Goal: Task Accomplishment & Management: Manage account settings

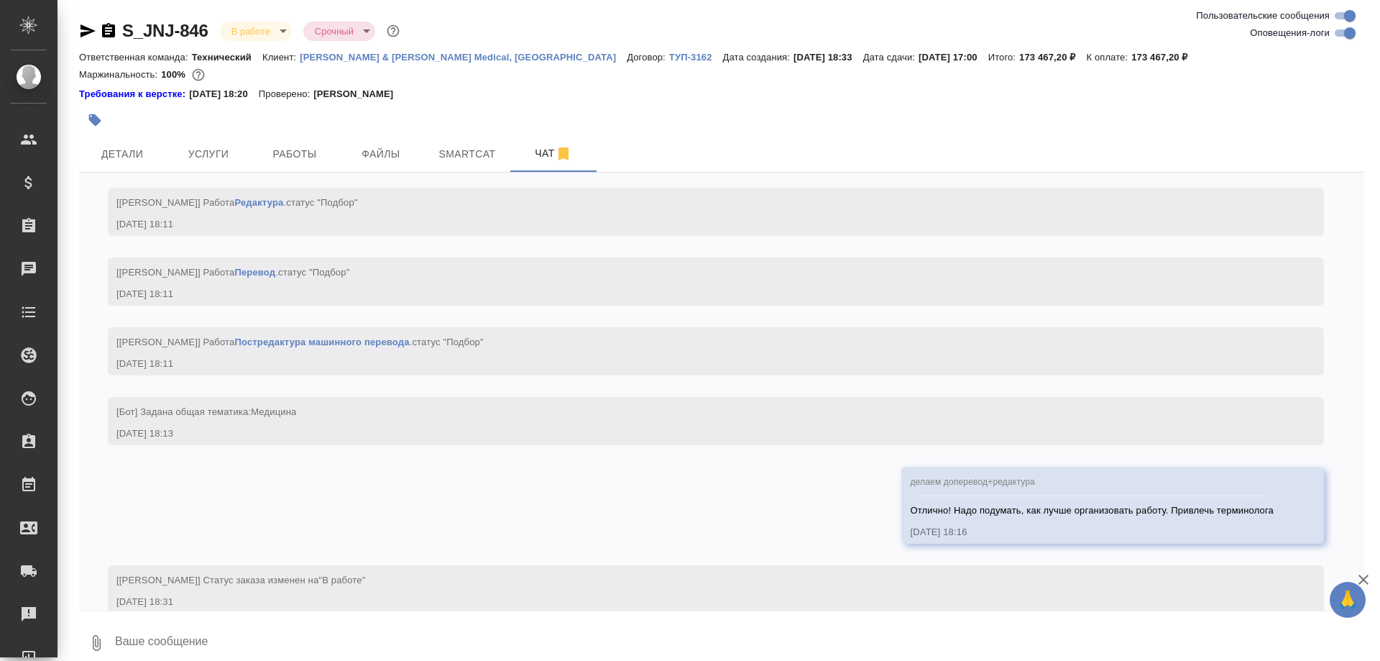
scroll to position [4509, 0]
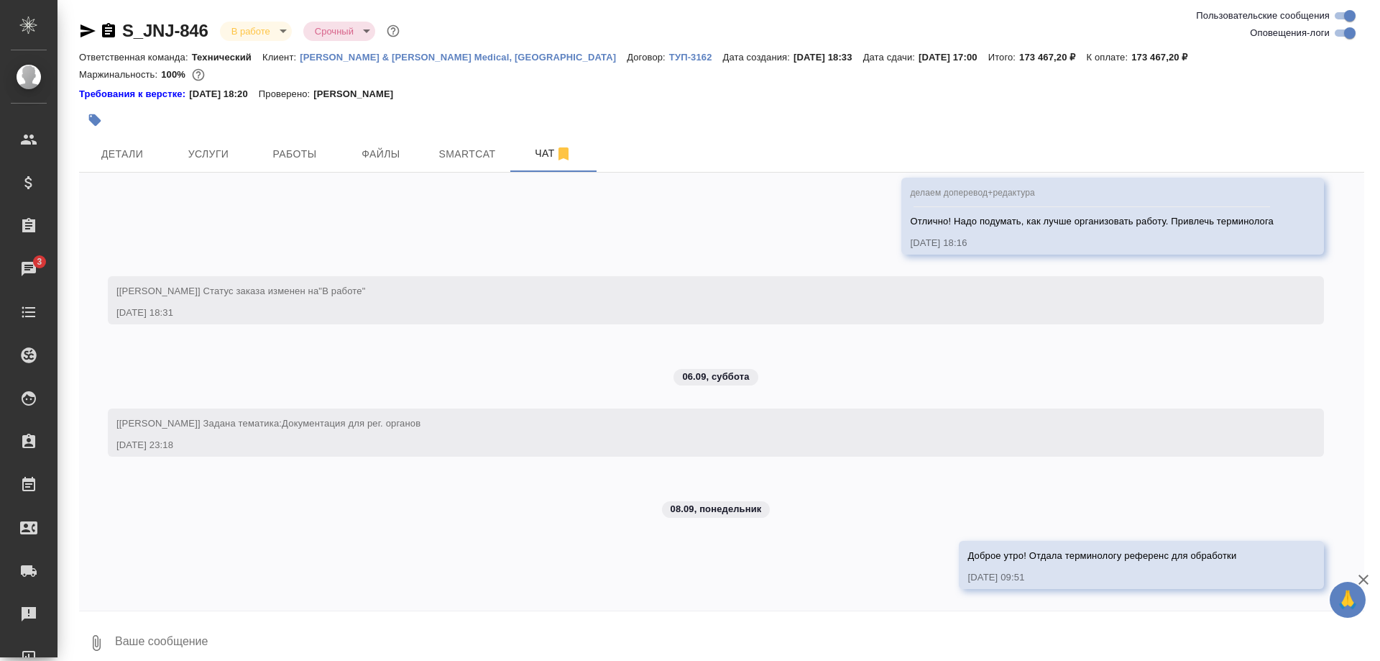
click at [218, 249] on div "04.09, четверг [Никифорова Валерия] Клиент оставил комментарий: ">https://drive…" at bounding box center [721, 392] width 1285 height 438
click at [442, 154] on span "Smartcat" at bounding box center [467, 154] width 69 height 18
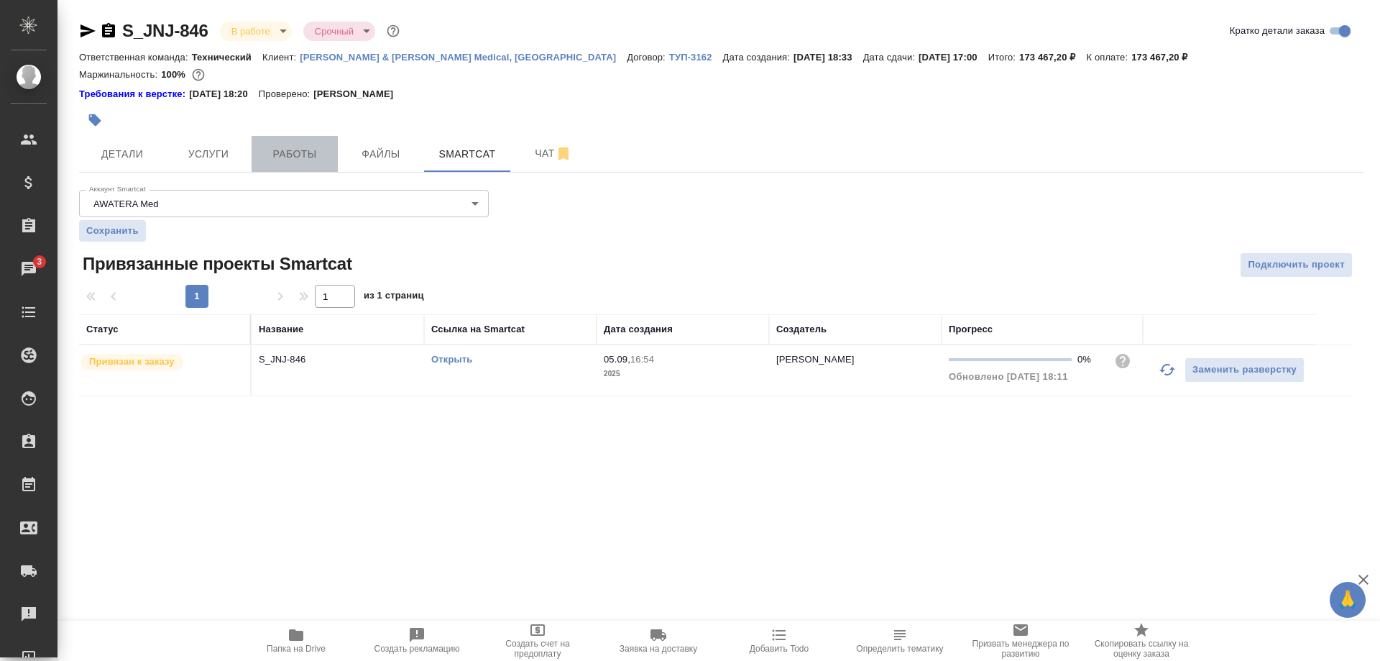
click at [296, 160] on span "Работы" at bounding box center [294, 154] width 69 height 18
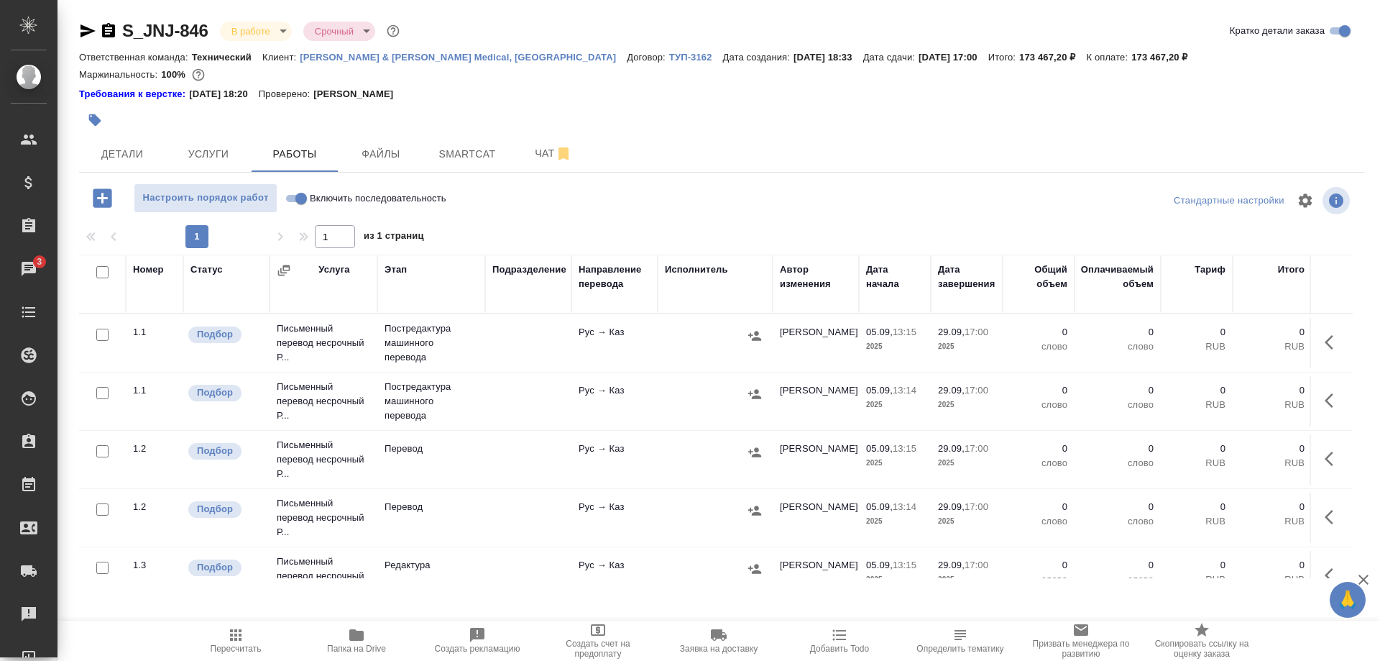
click at [1223, 29] on div "Кратко детали заказа" at bounding box center [1291, 30] width 146 height 17
click at [1216, 121] on div at bounding box center [721, 120] width 1285 height 32
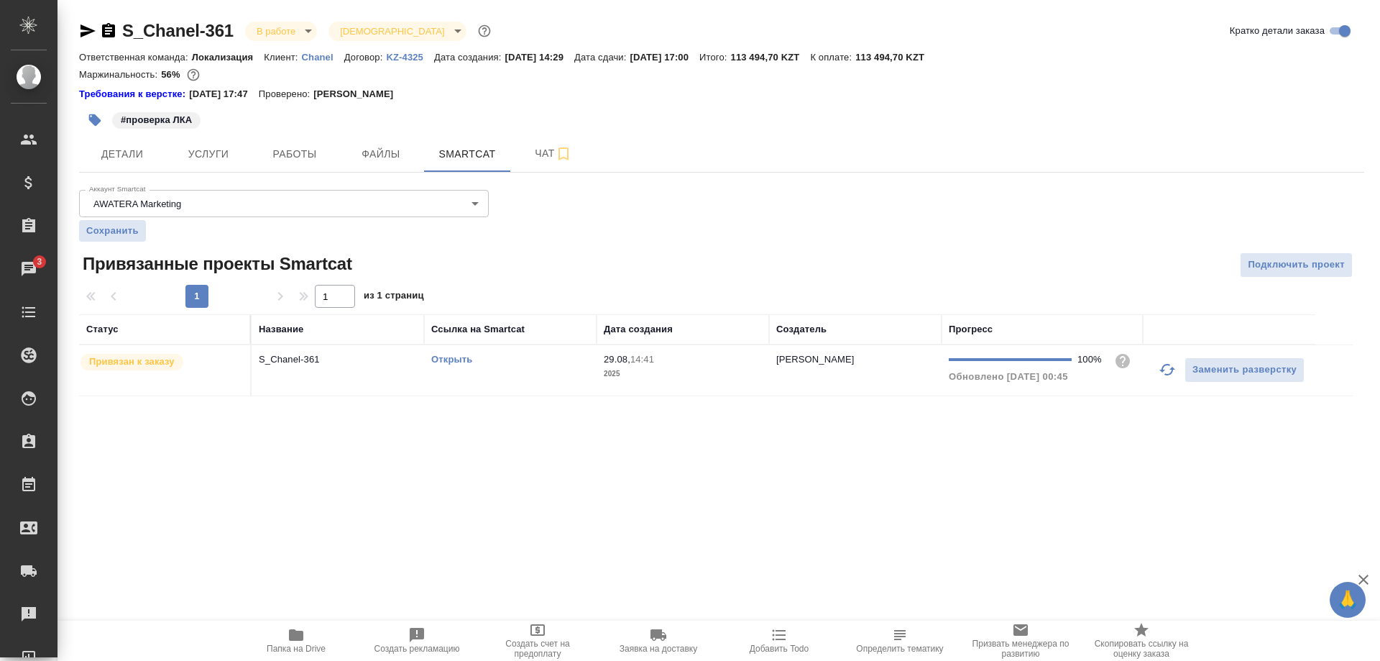
click at [448, 362] on link "Открыть" at bounding box center [451, 359] width 41 height 11
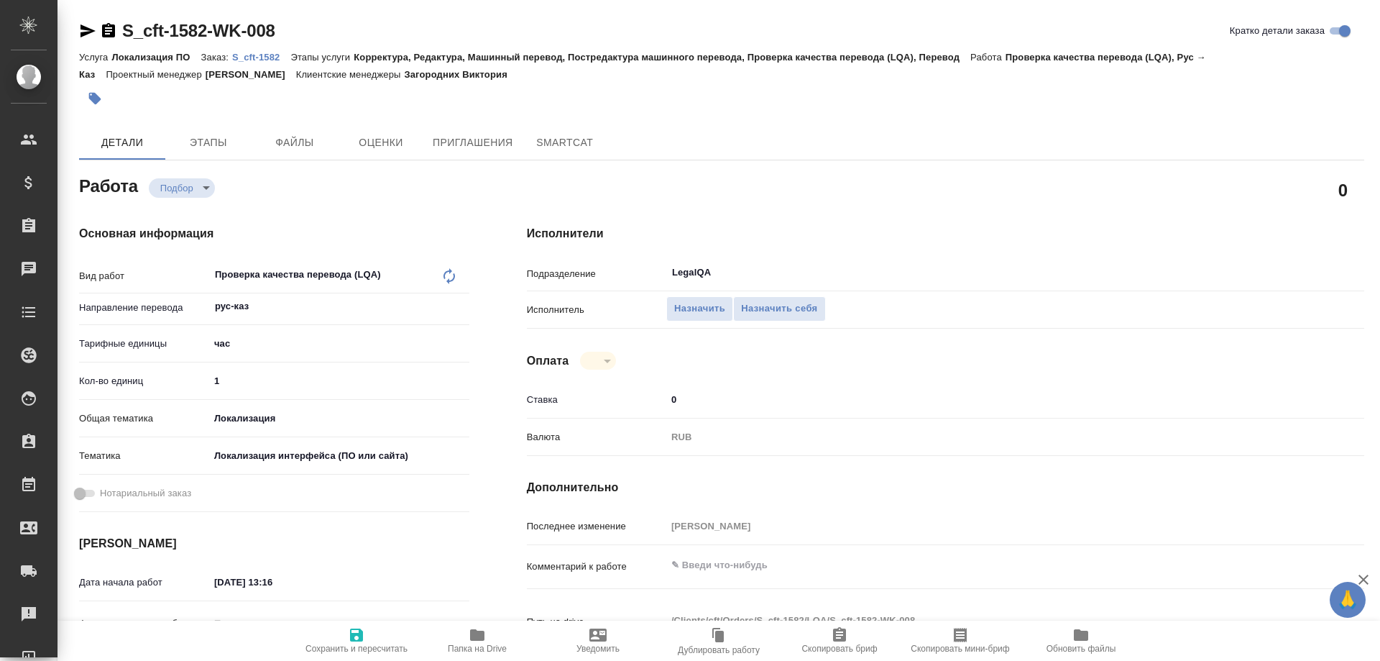
type textarea "x"
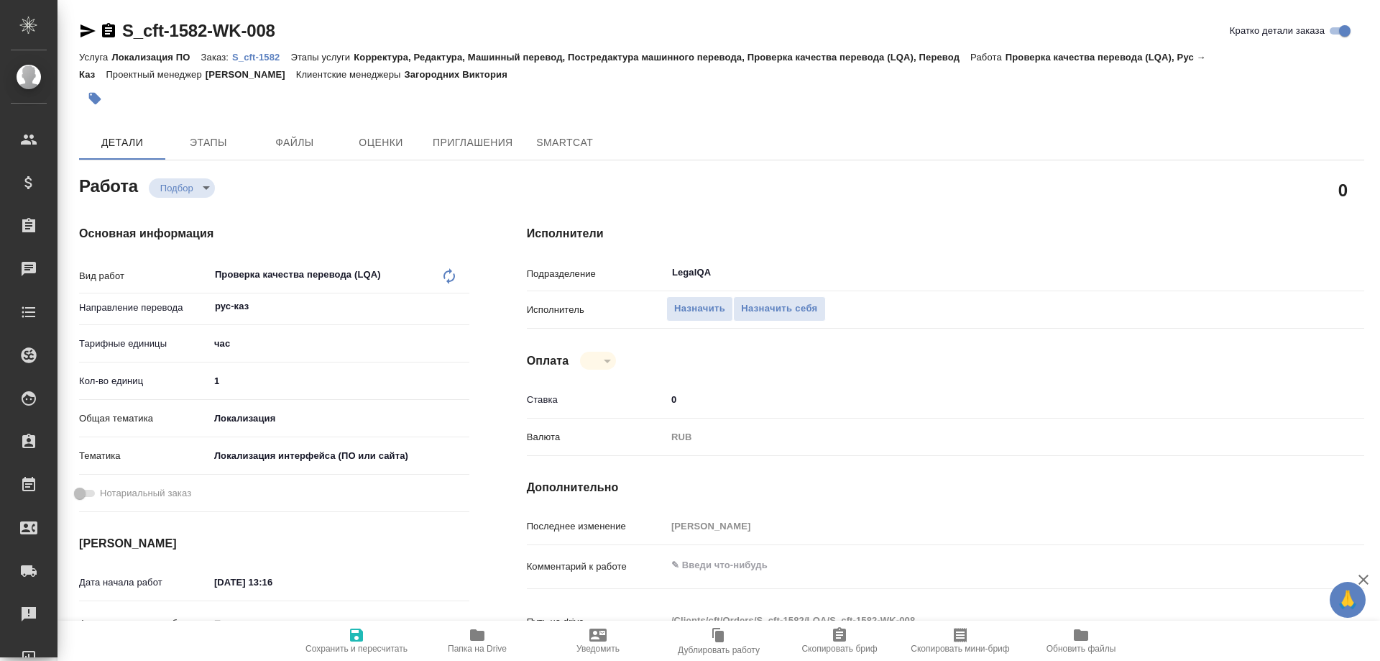
type textarea "x"
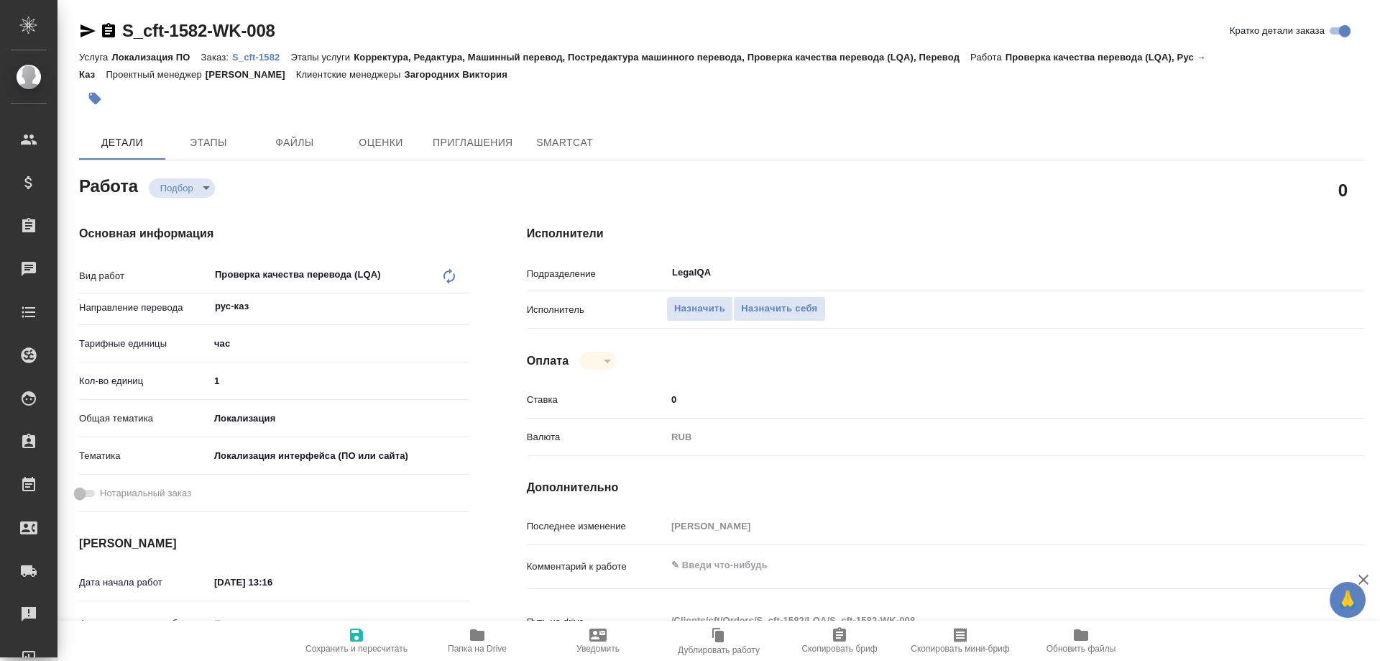
type textarea "x"
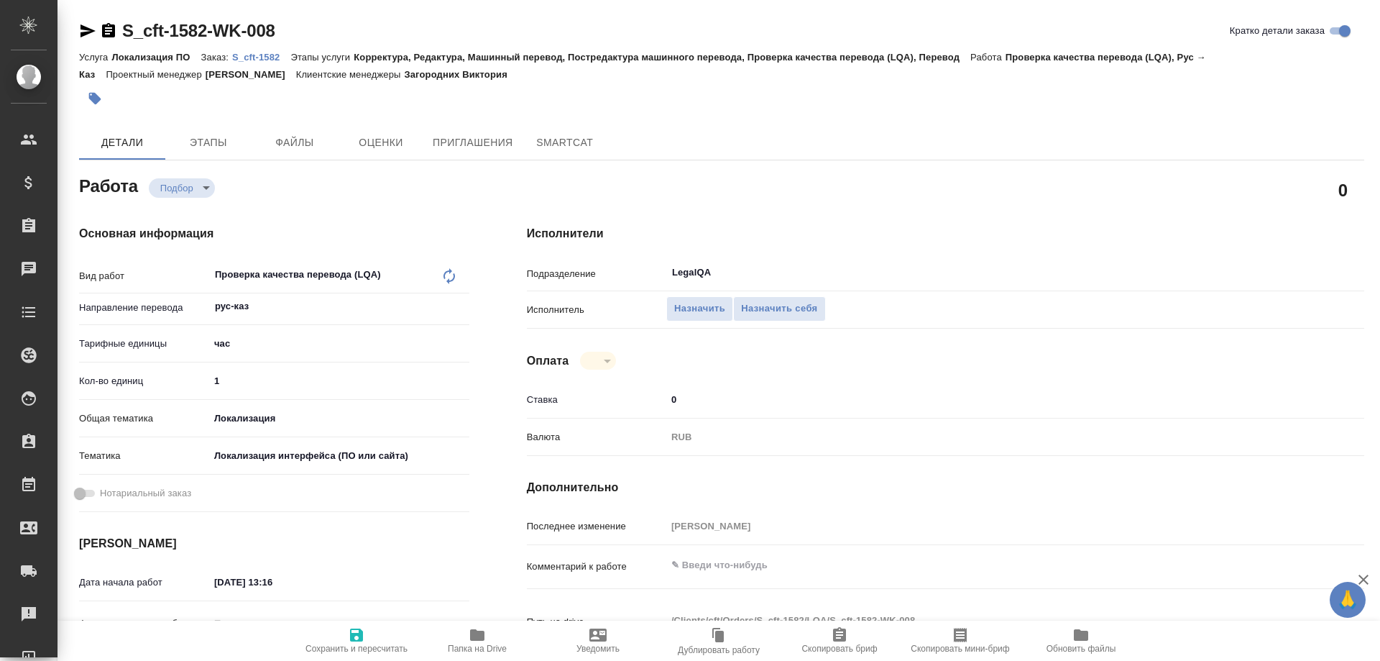
type textarea "x"
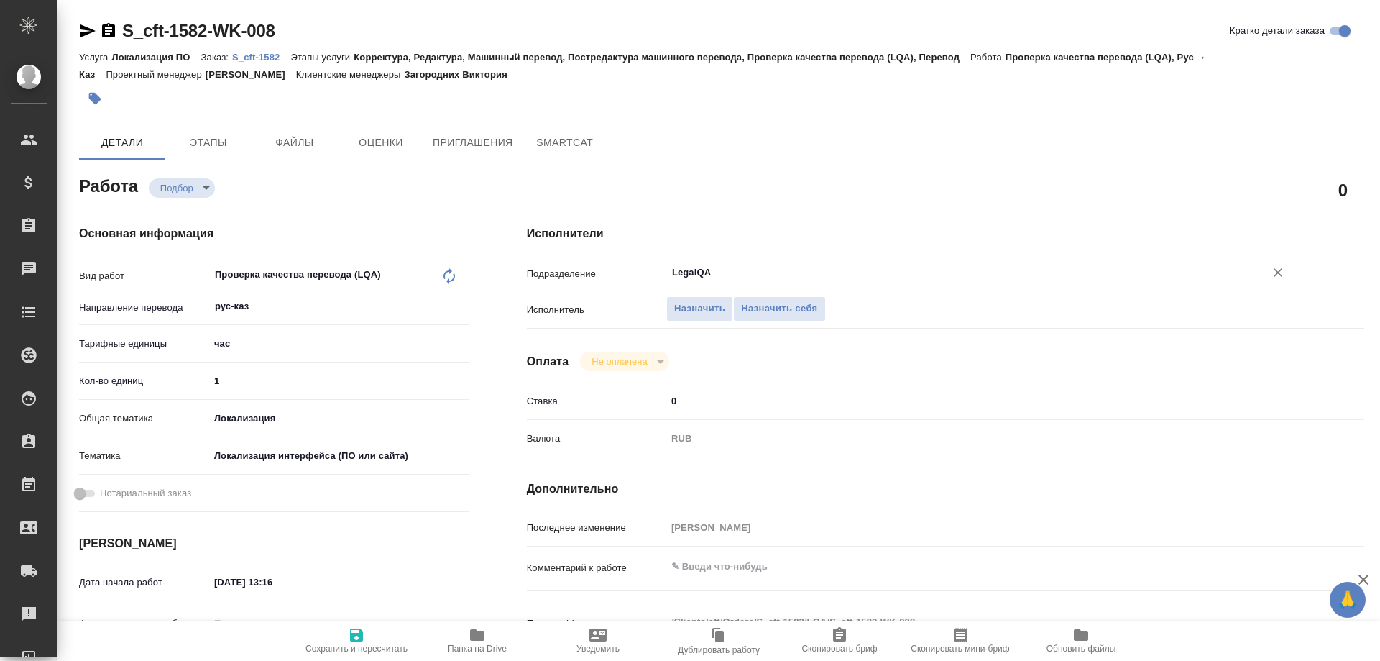
type textarea "x"
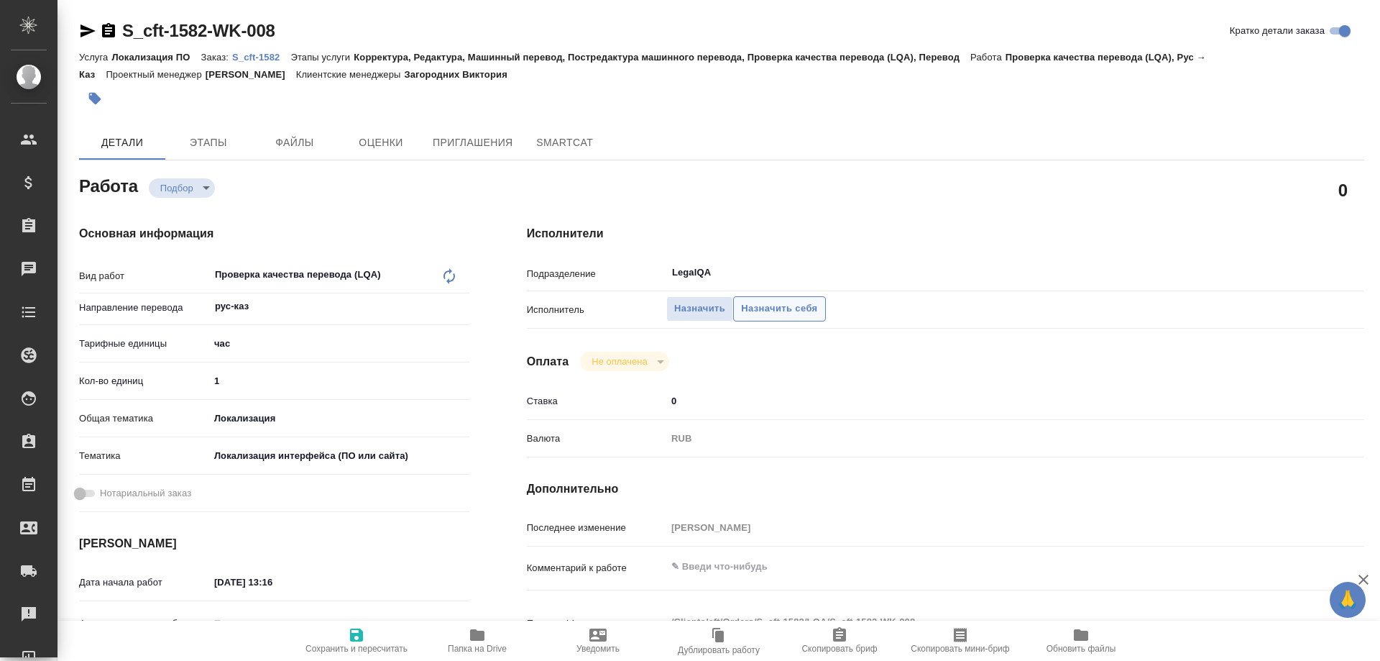
type textarea "x"
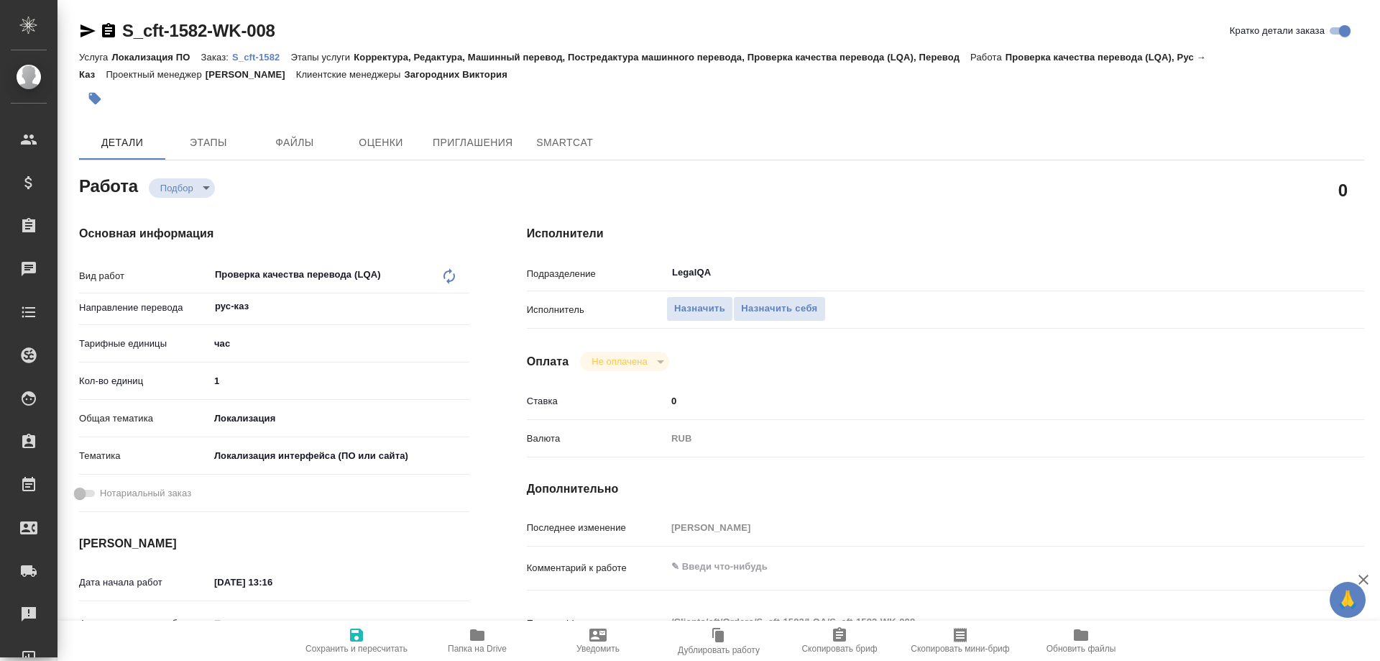
type textarea "x"
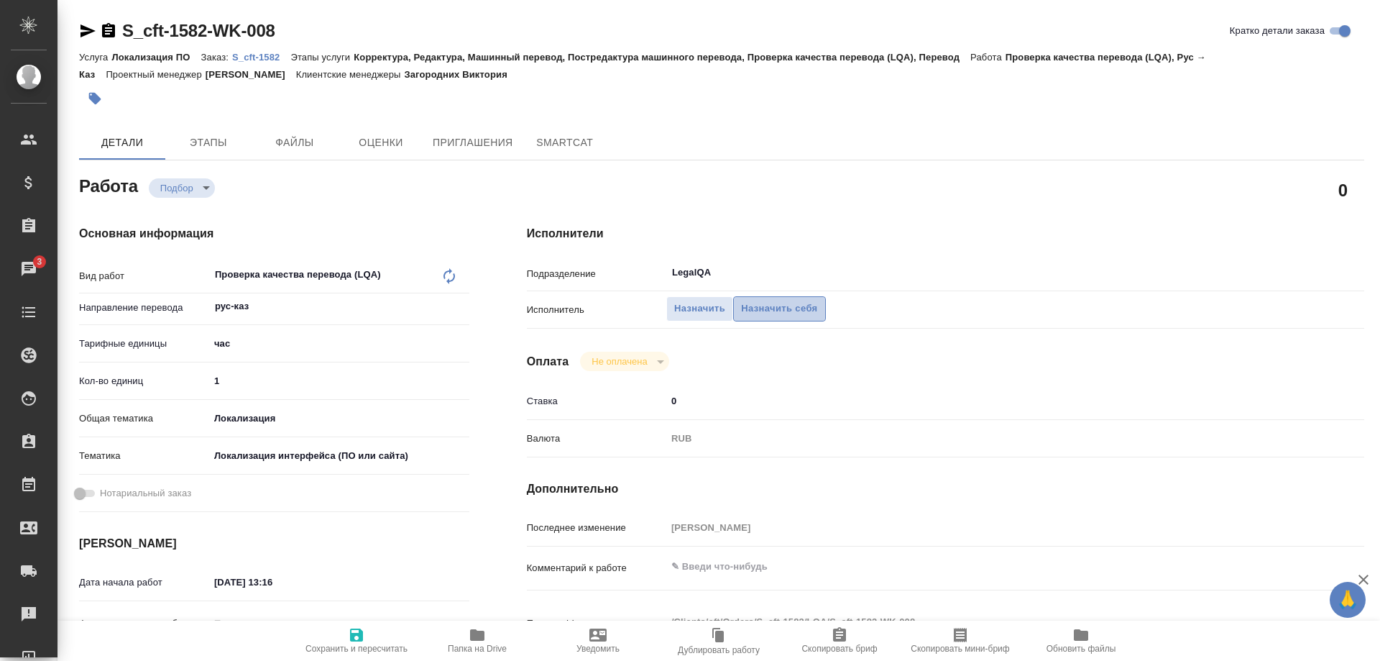
click at [798, 300] on span "Назначить себя" at bounding box center [779, 308] width 76 height 17
type textarea "x"
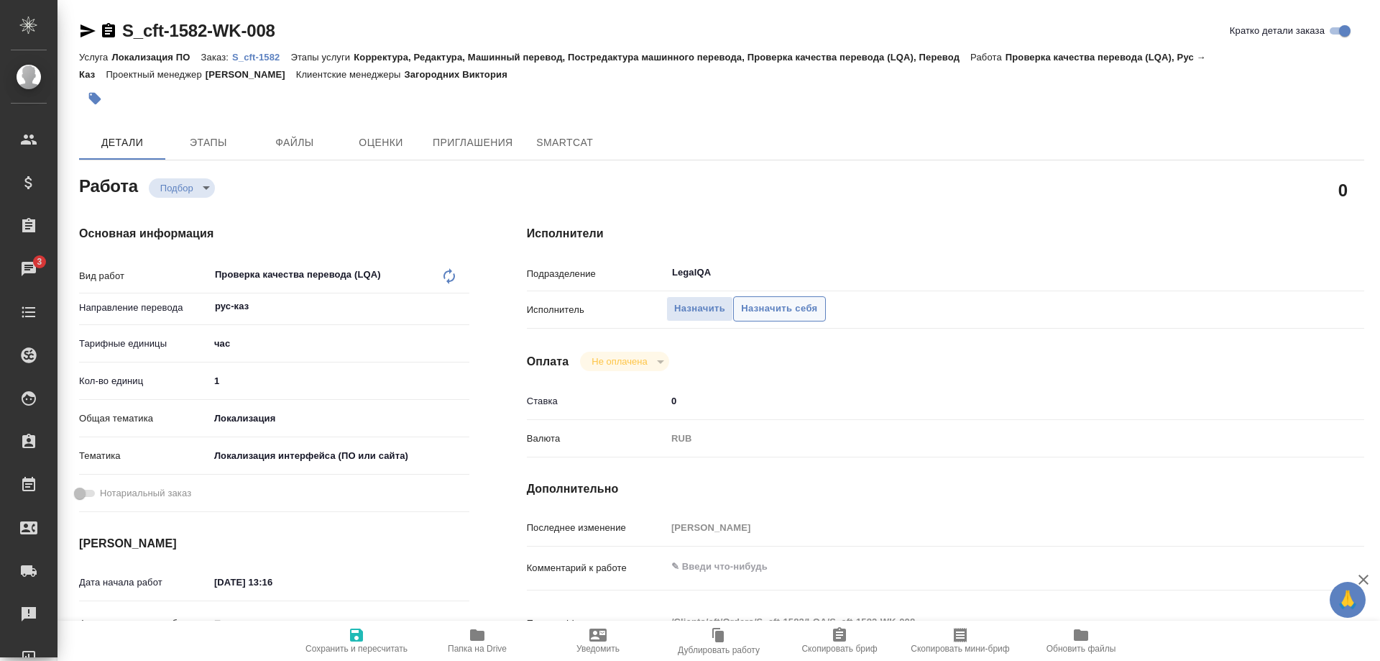
type textarea "x"
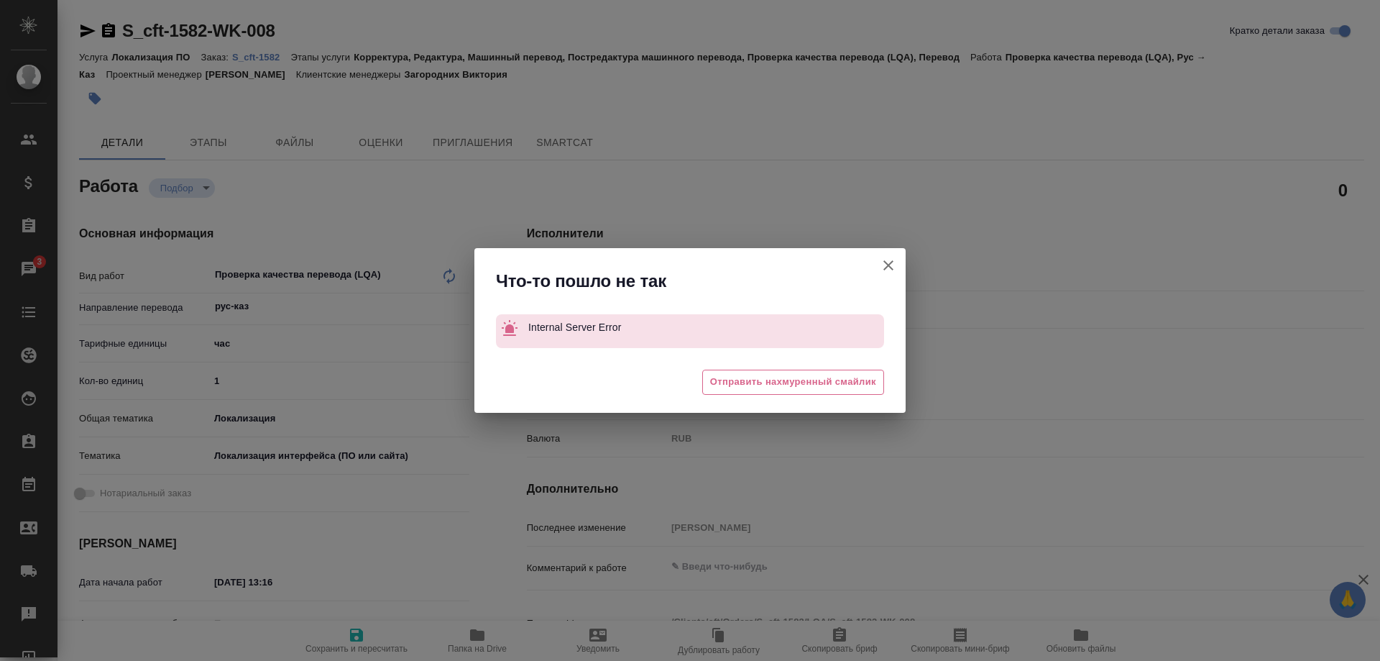
click at [876, 262] on button "Кратко детали заказа" at bounding box center [888, 265] width 35 height 35
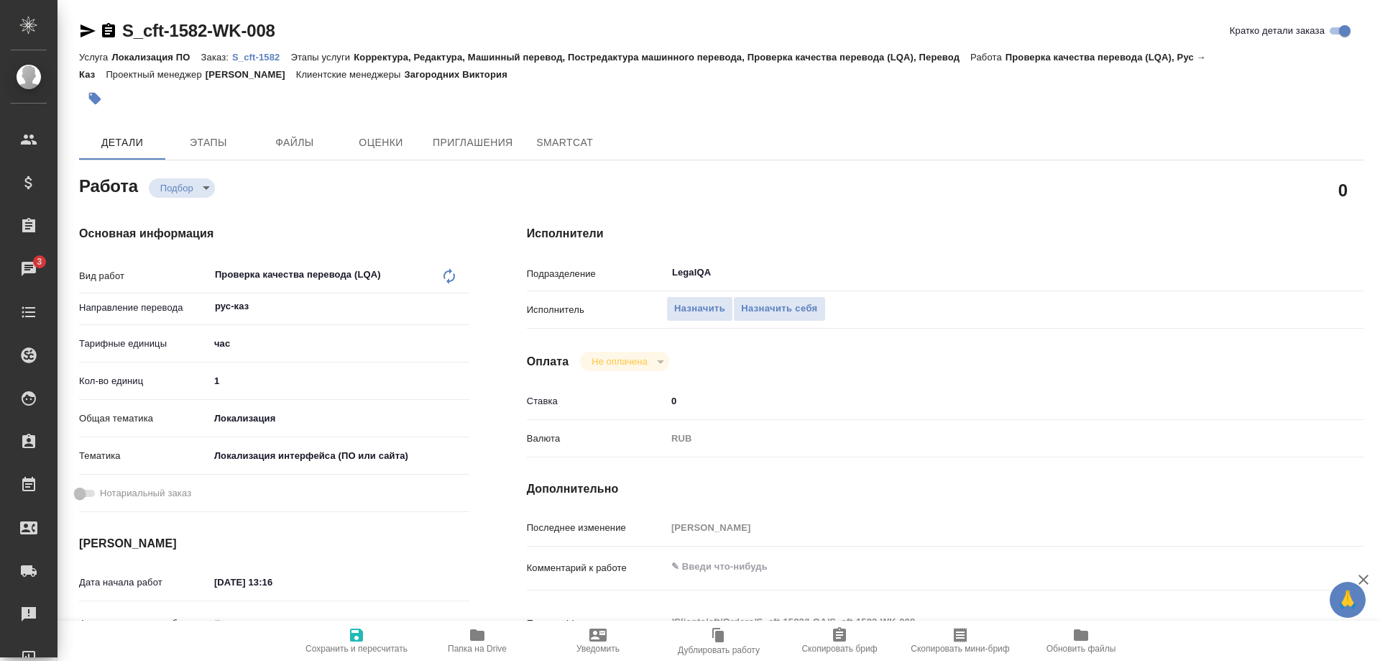
type textarea "x"
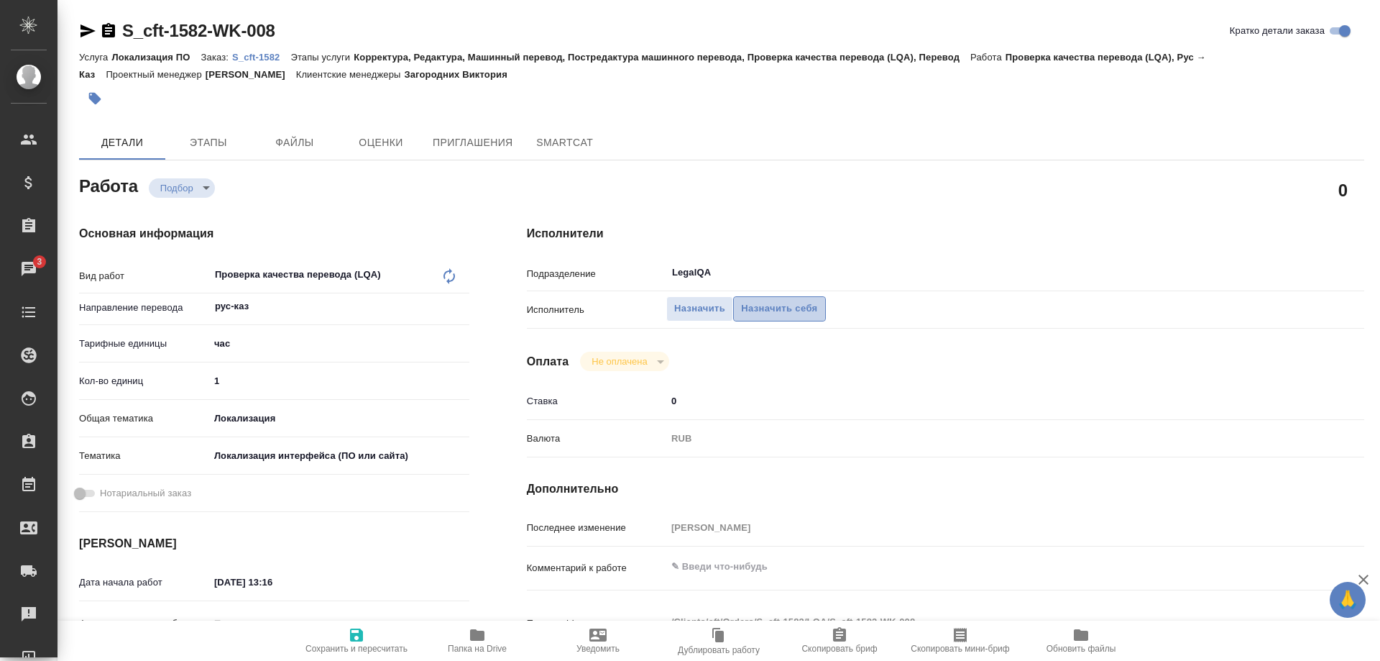
click at [766, 300] on span "Назначить себя" at bounding box center [779, 308] width 76 height 17
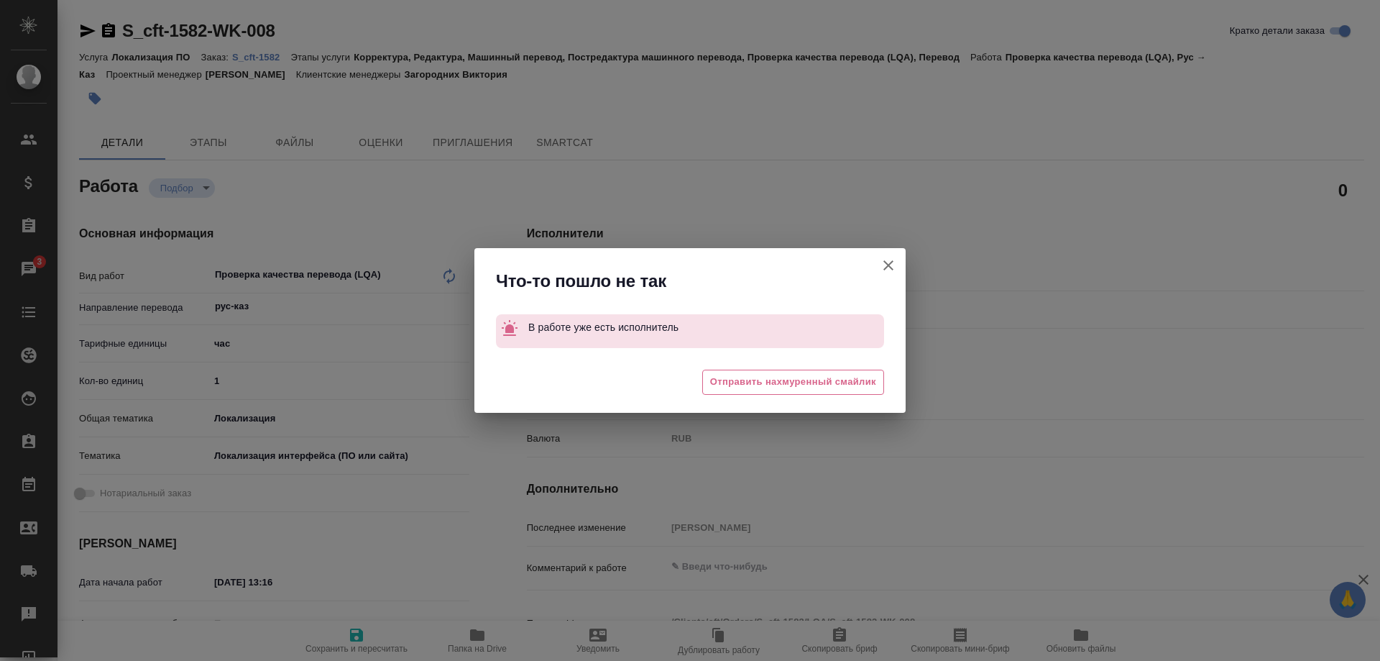
type textarea "x"
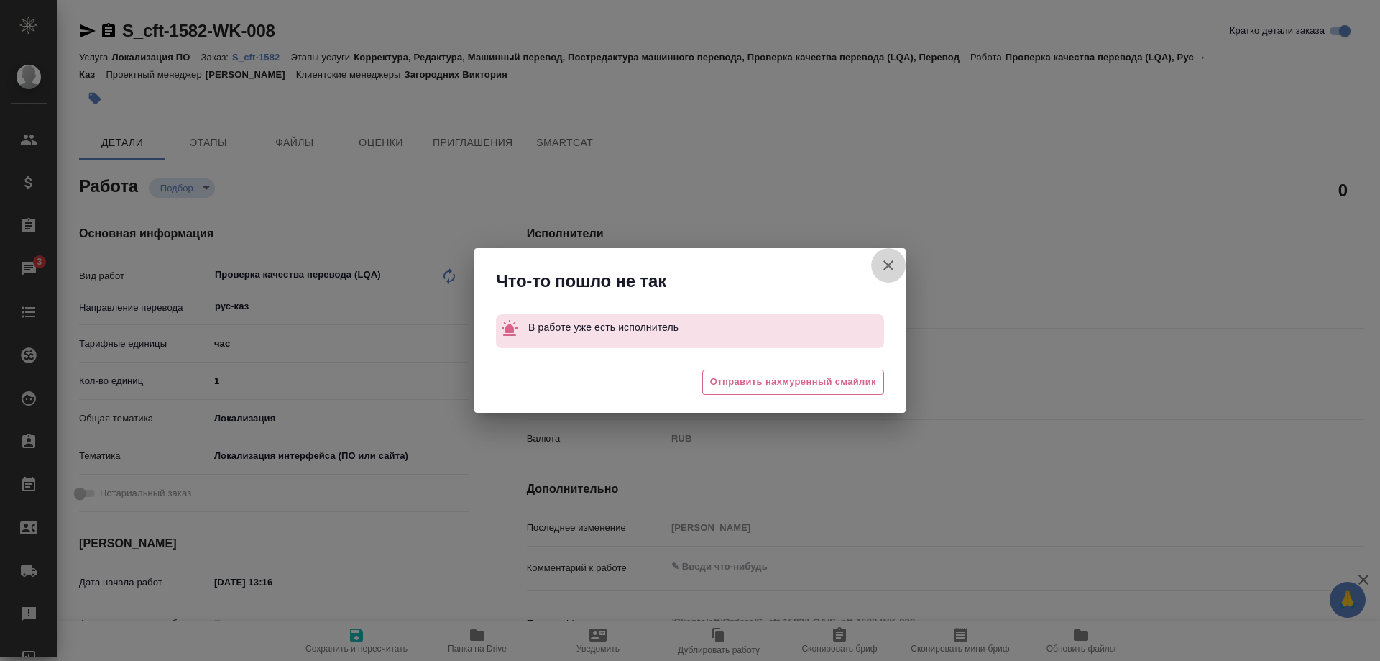
click at [881, 262] on icon "button" at bounding box center [888, 265] width 17 height 17
type textarea "x"
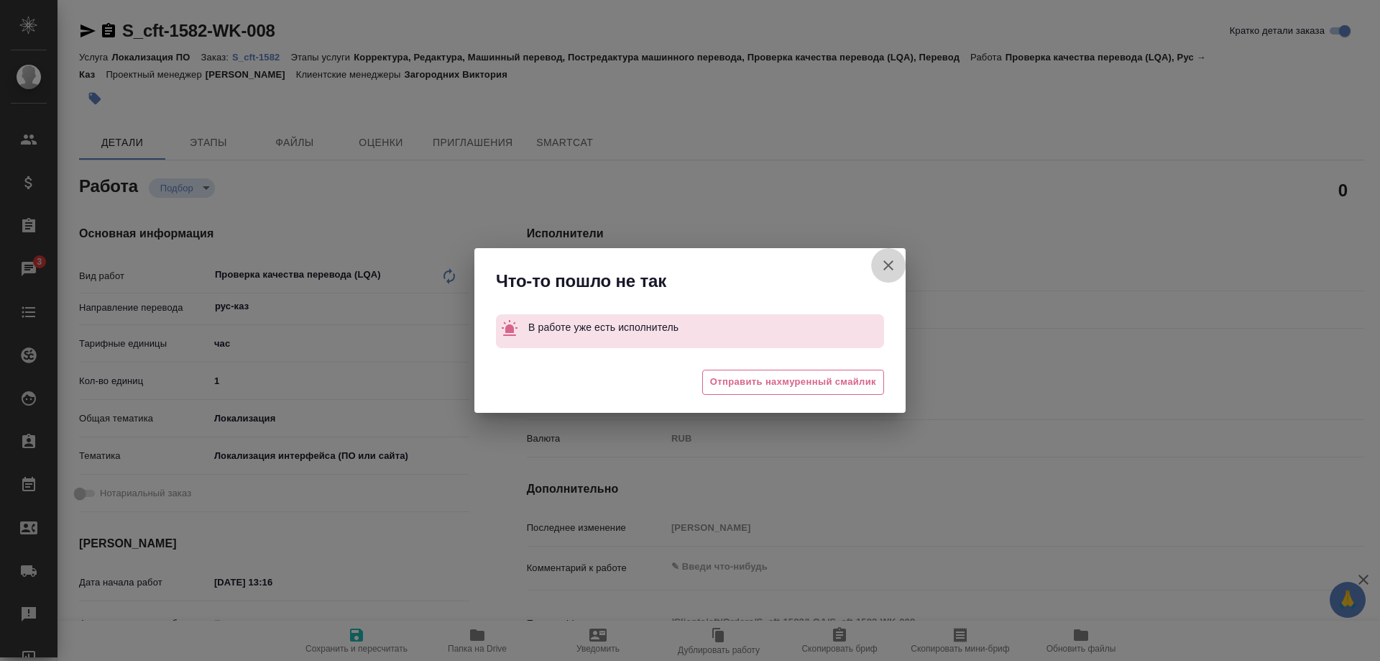
type textarea "x"
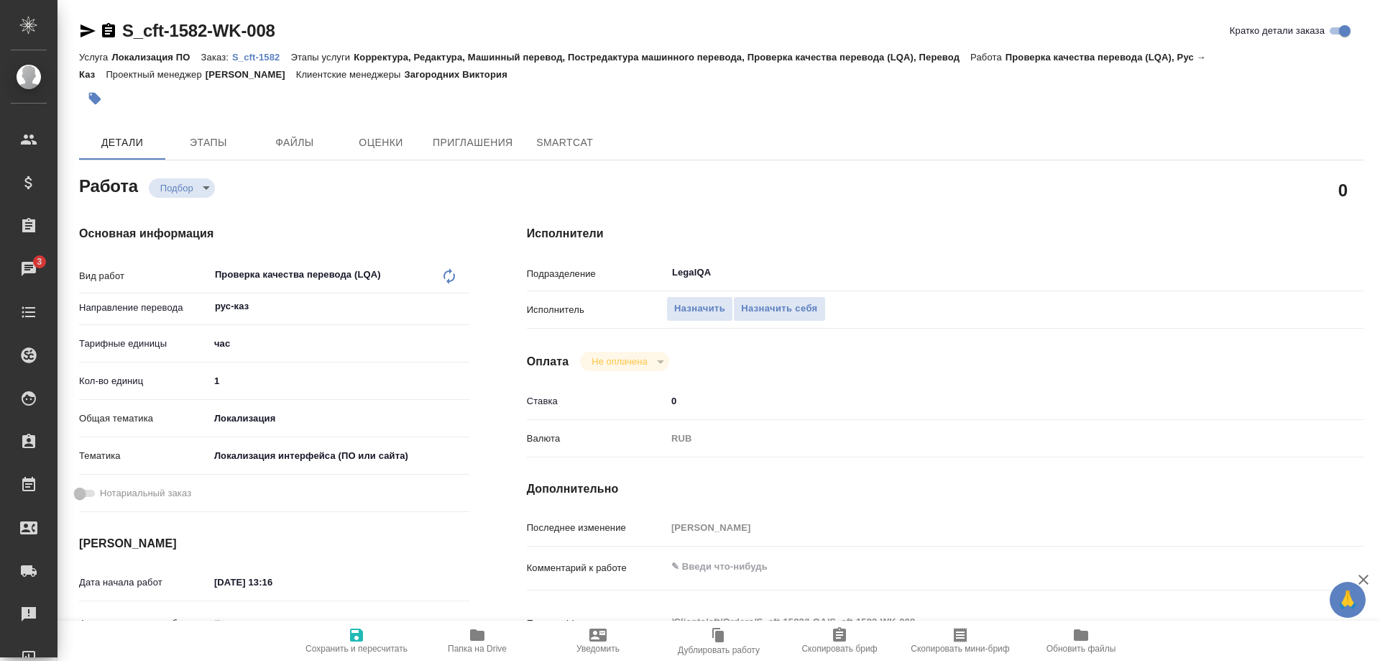
click at [249, 51] on link "S_cft-1582" at bounding box center [261, 56] width 58 height 12
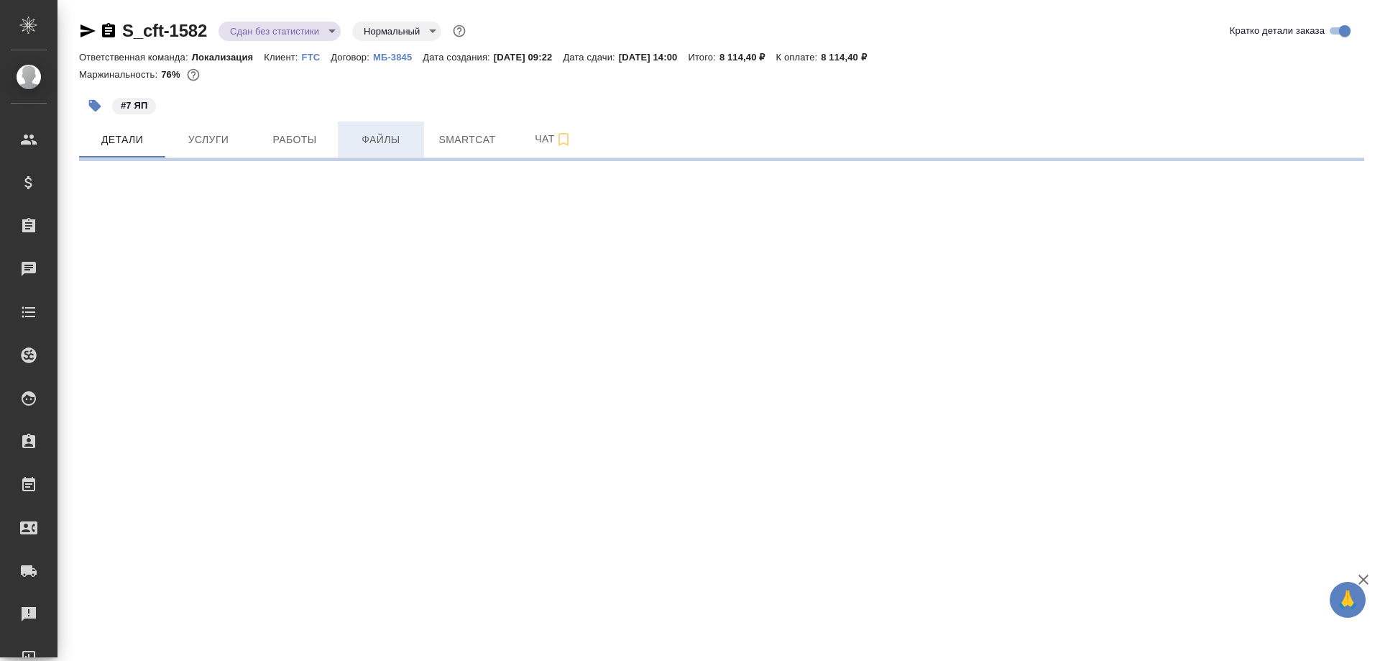
select select "RU"
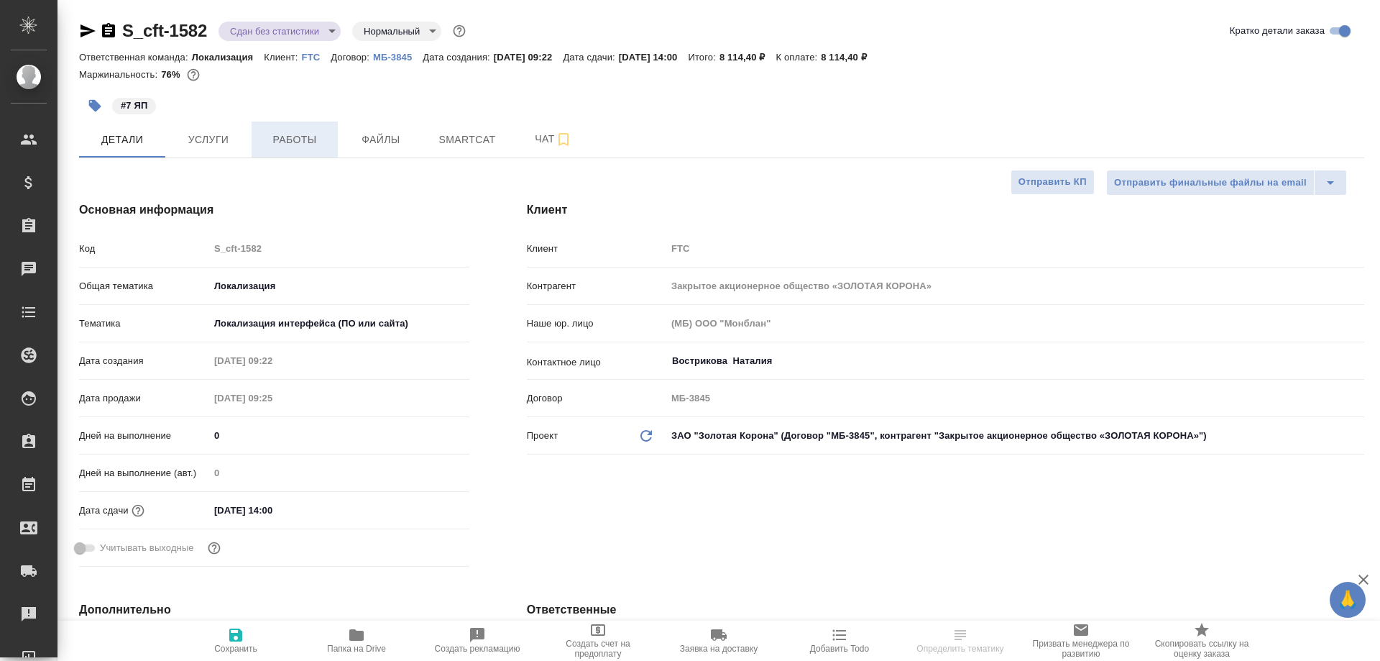
type textarea "x"
click at [306, 150] on button "Работы" at bounding box center [295, 139] width 86 height 36
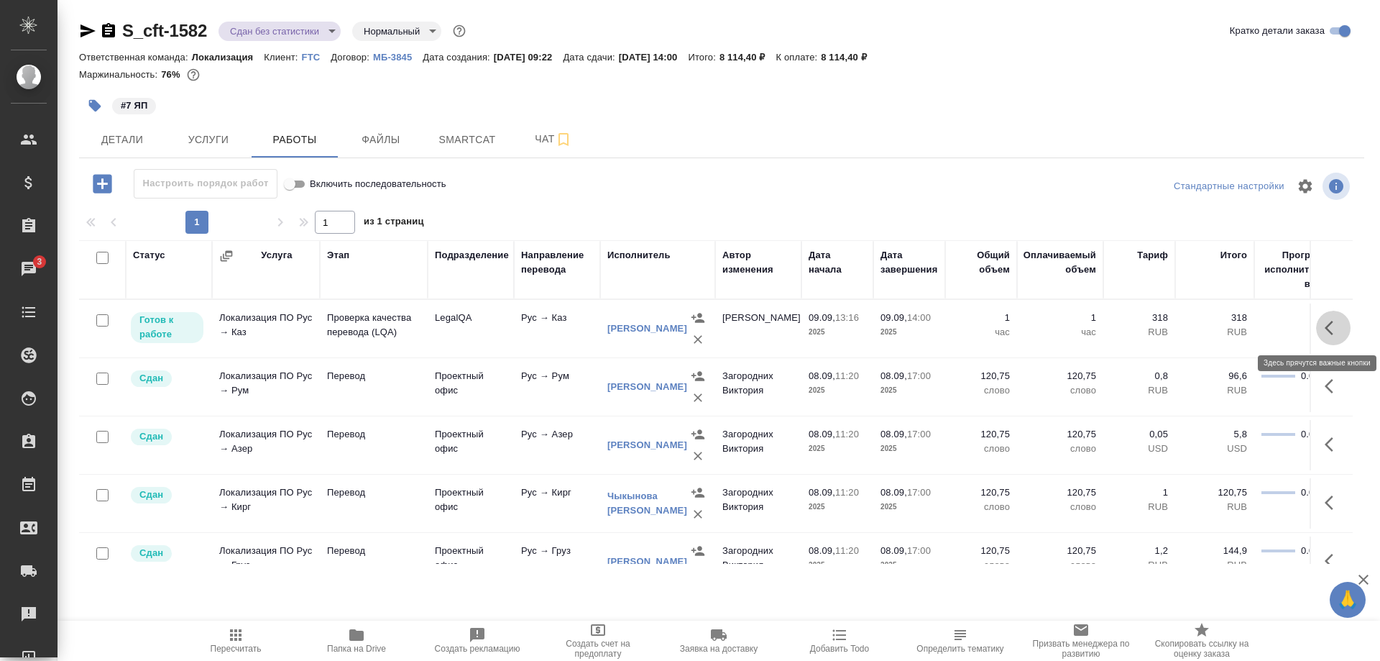
click at [1323, 323] on button "button" at bounding box center [1333, 328] width 35 height 35
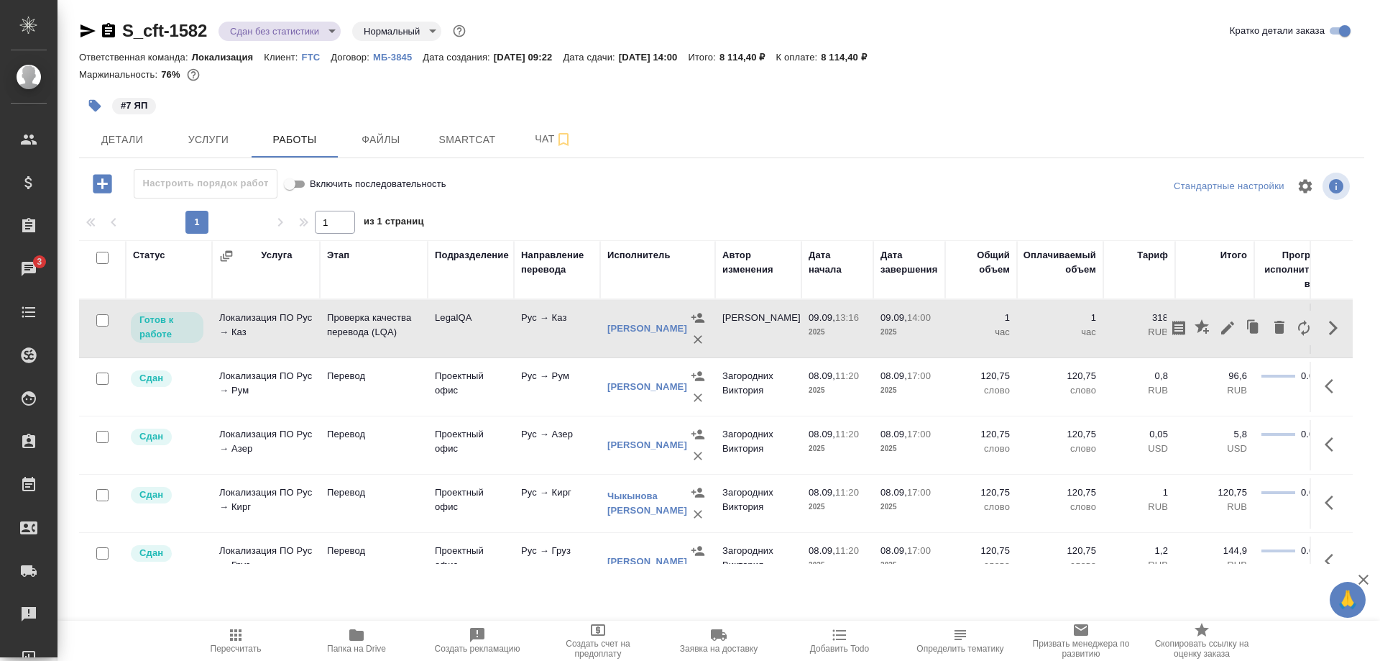
click at [1176, 121] on div "#7 ЯП" at bounding box center [721, 106] width 1285 height 32
click at [1326, 327] on icon "button" at bounding box center [1329, 328] width 9 height 14
click at [1221, 331] on icon "button" at bounding box center [1227, 327] width 17 height 17
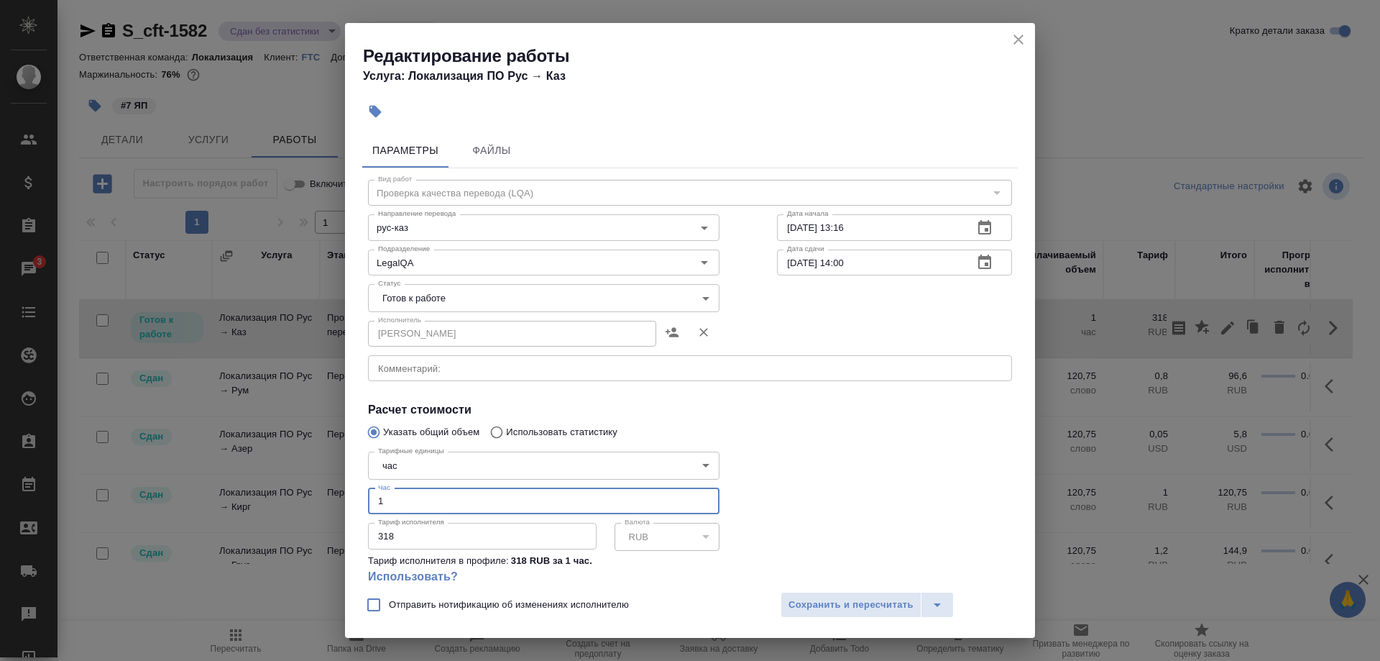
drag, startPoint x: 387, startPoint y: 487, endPoint x: 372, endPoint y: 491, distance: 15.7
click at [372, 490] on input "1" at bounding box center [544, 501] width 352 height 26
type input "0.5"
click at [820, 597] on span "Сохранить и пересчитать" at bounding box center [851, 605] width 125 height 17
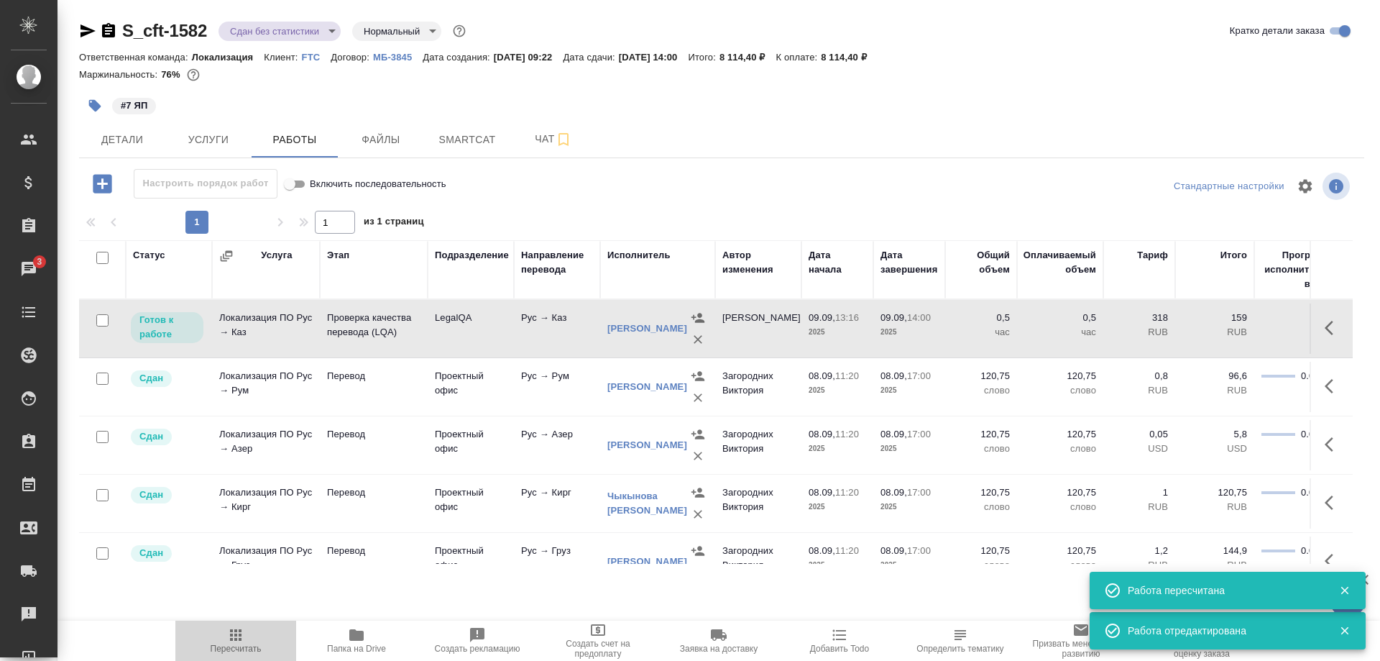
click at [242, 643] on icon "button" at bounding box center [235, 634] width 17 height 17
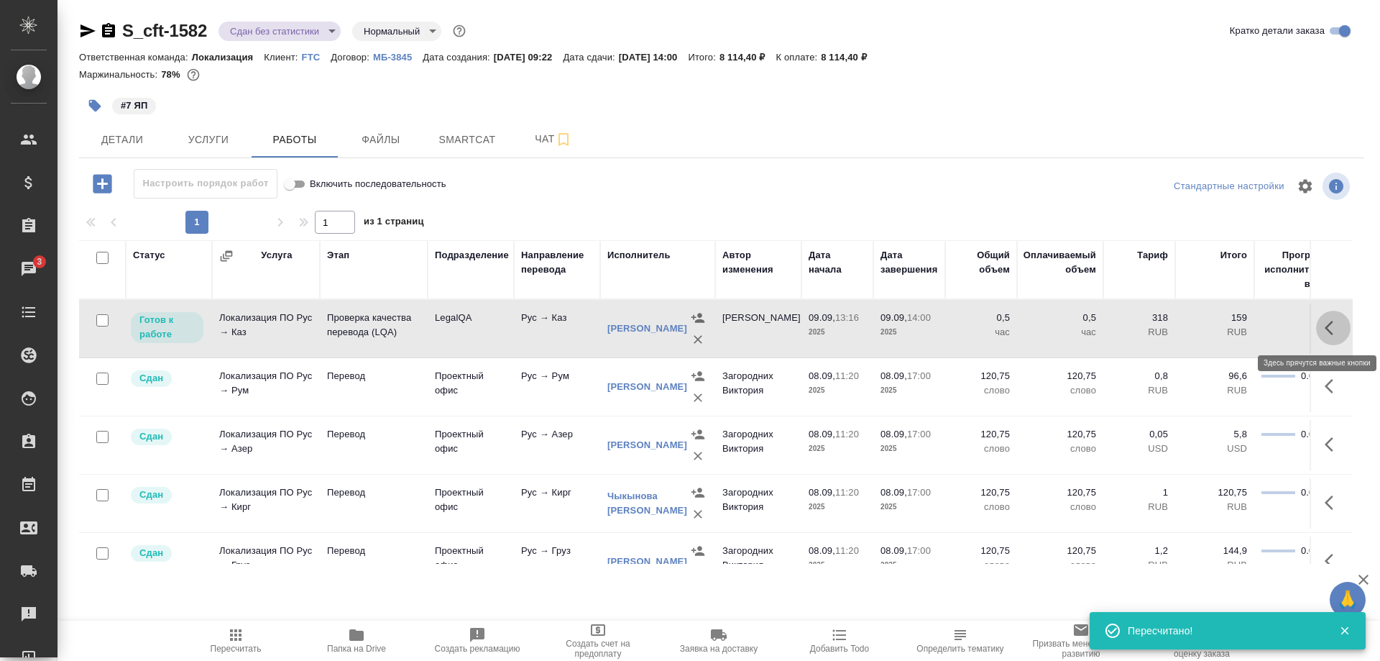
click at [1322, 329] on button "button" at bounding box center [1333, 328] width 35 height 35
click at [1217, 331] on button "button" at bounding box center [1228, 328] width 24 height 35
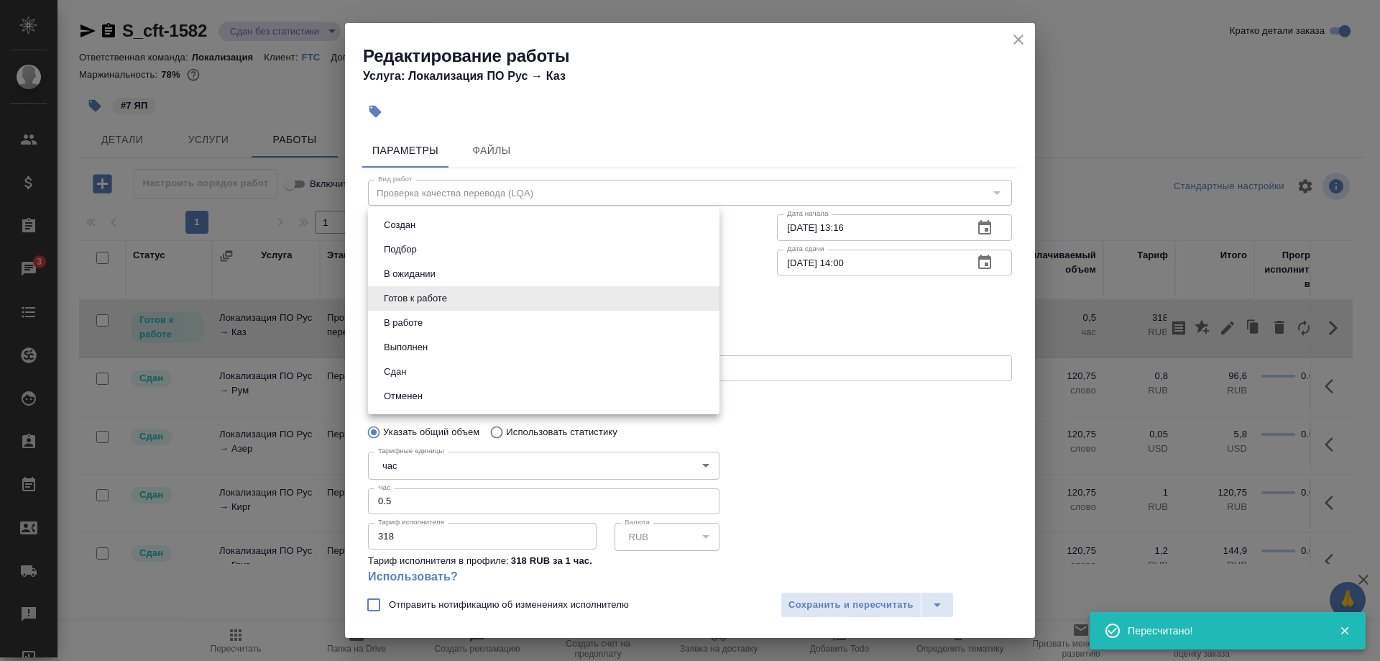
drag, startPoint x: 412, startPoint y: 293, endPoint x: 404, endPoint y: 323, distance: 31.9
click at [411, 293] on body "🙏 .cls-1 fill:#fff; AWATERA Shirina Sabina Клиенты Спецификации Заказы 3 Чаты T…" at bounding box center [690, 330] width 1380 height 661
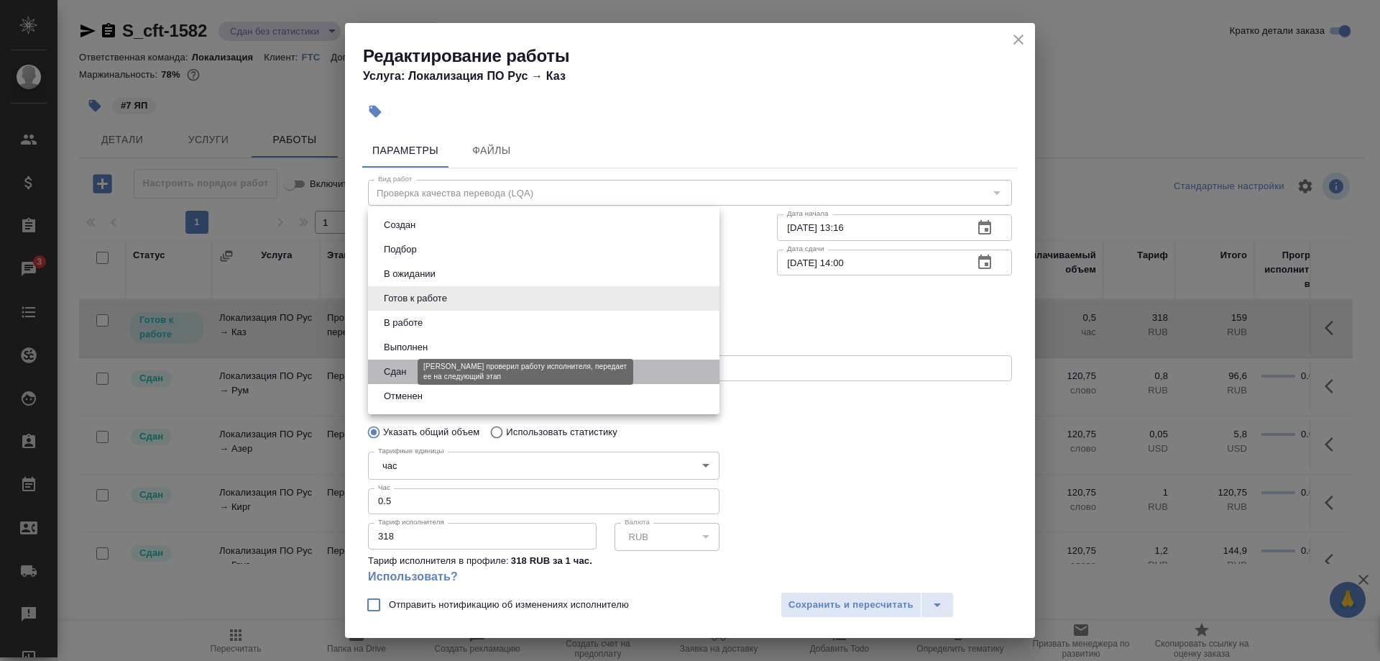
drag, startPoint x: 390, startPoint y: 368, endPoint x: 503, endPoint y: 463, distance: 147.5
click at [390, 369] on button "Сдан" at bounding box center [395, 372] width 31 height 16
type input "closed"
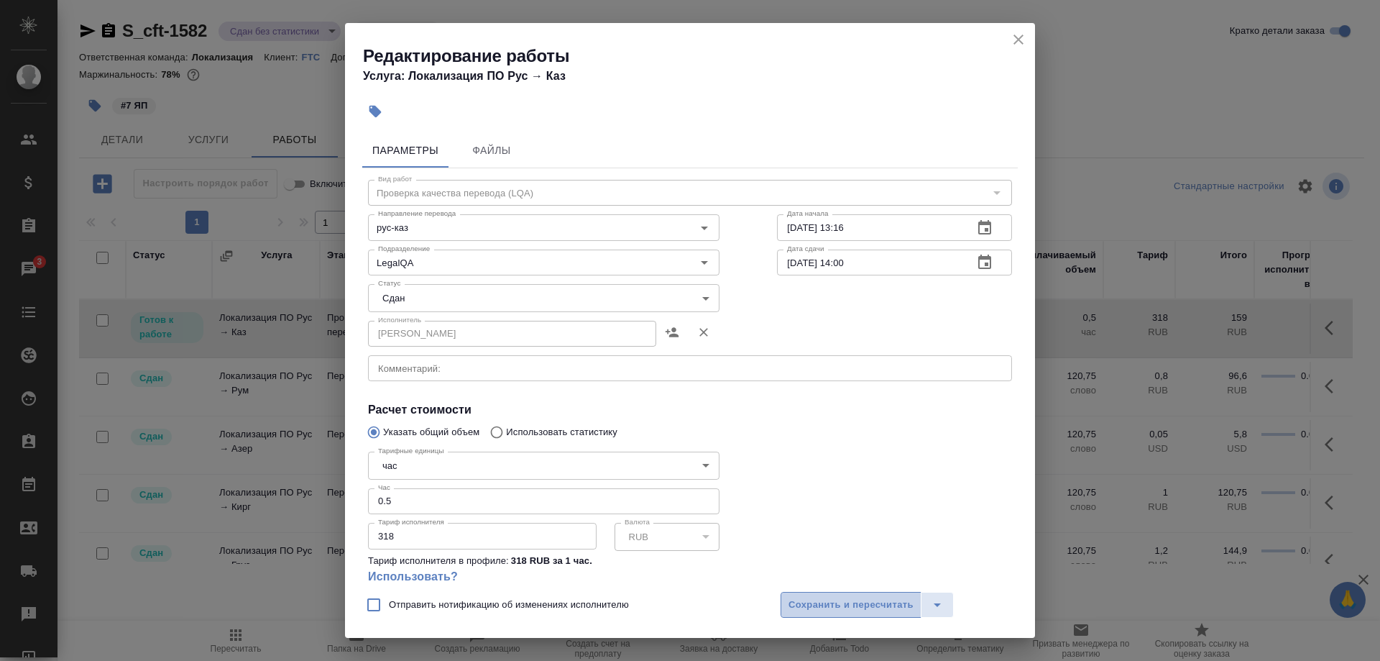
click at [799, 598] on span "Сохранить и пересчитать" at bounding box center [851, 605] width 125 height 17
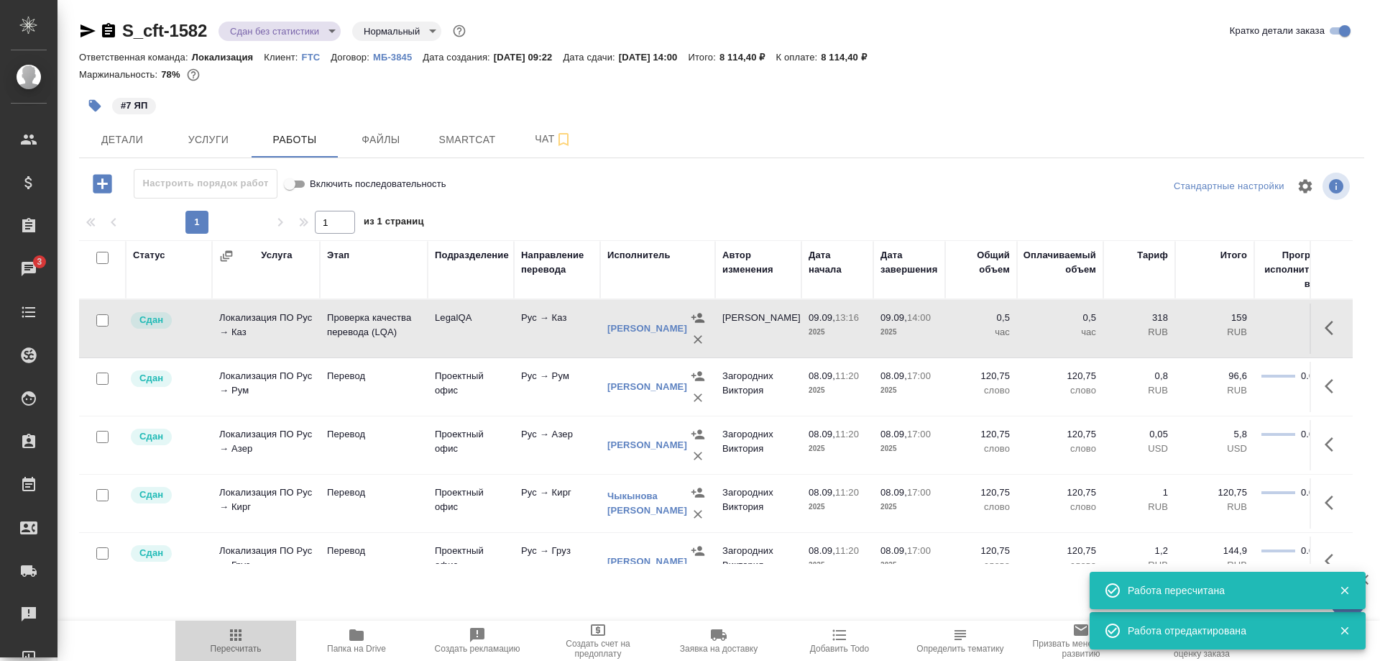
click at [244, 643] on icon "button" at bounding box center [235, 634] width 17 height 17
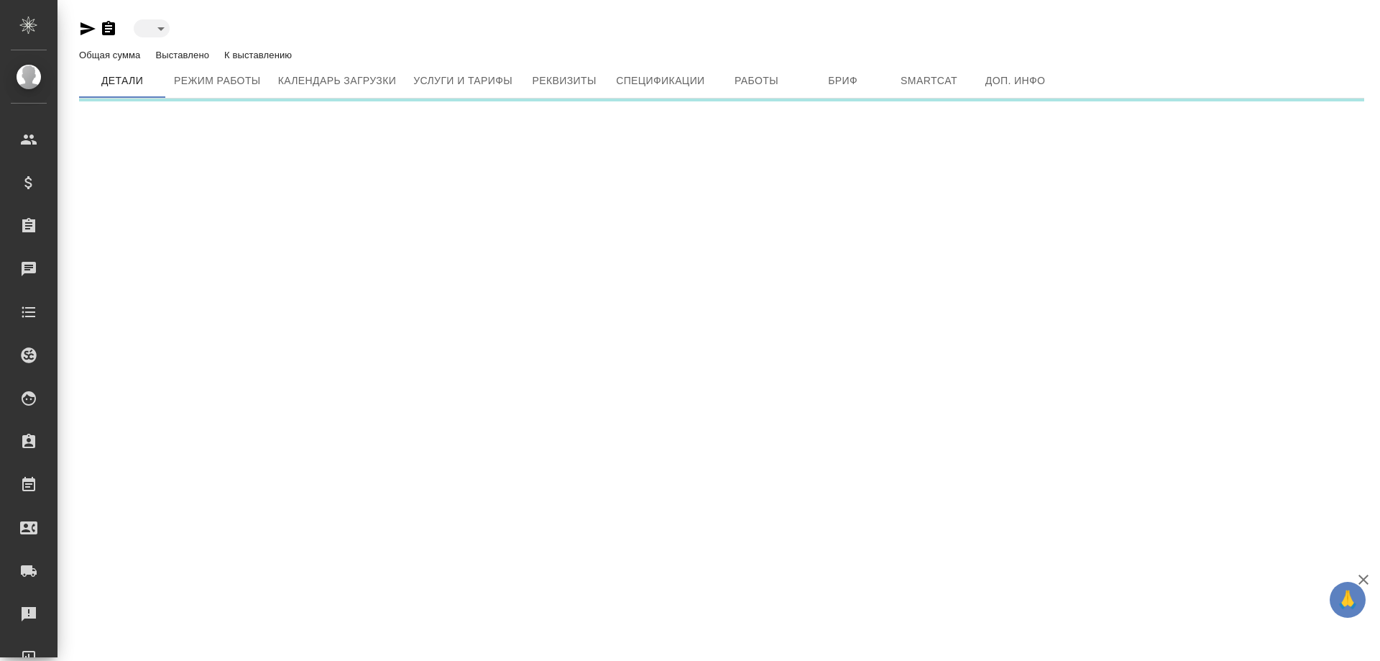
type input "active"
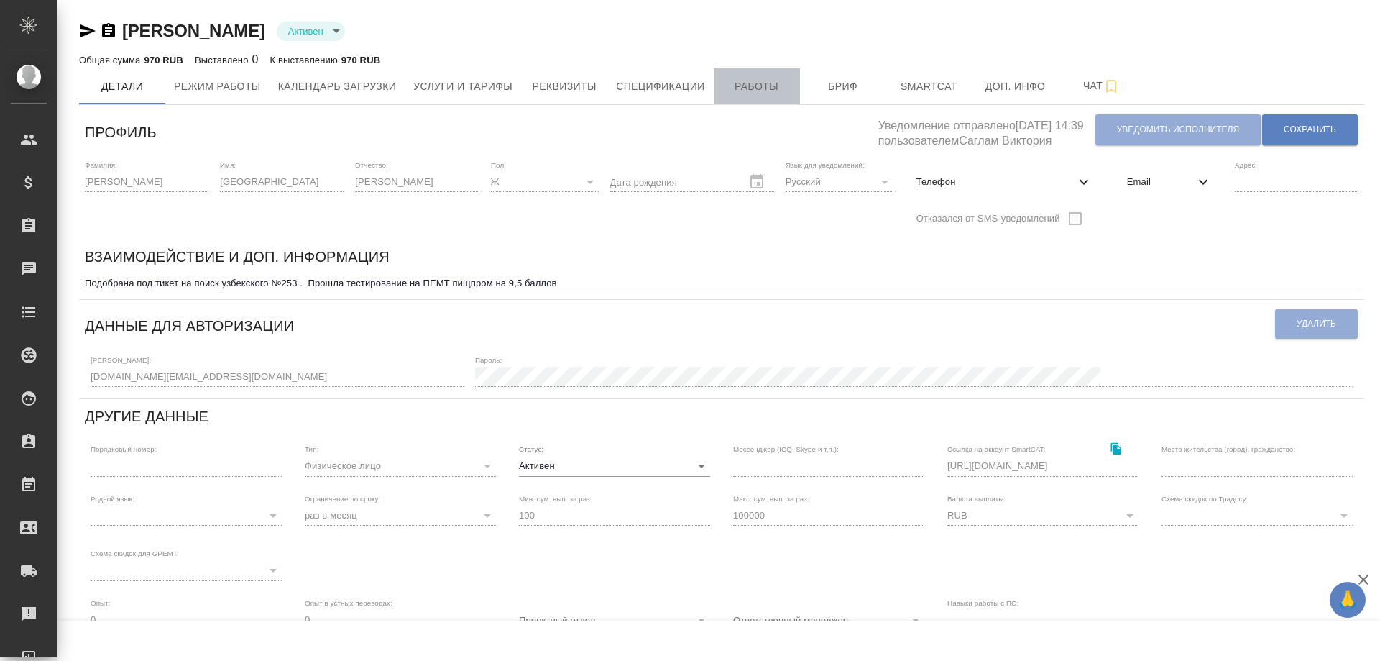
click at [742, 86] on span "Работы" at bounding box center [756, 87] width 69 height 18
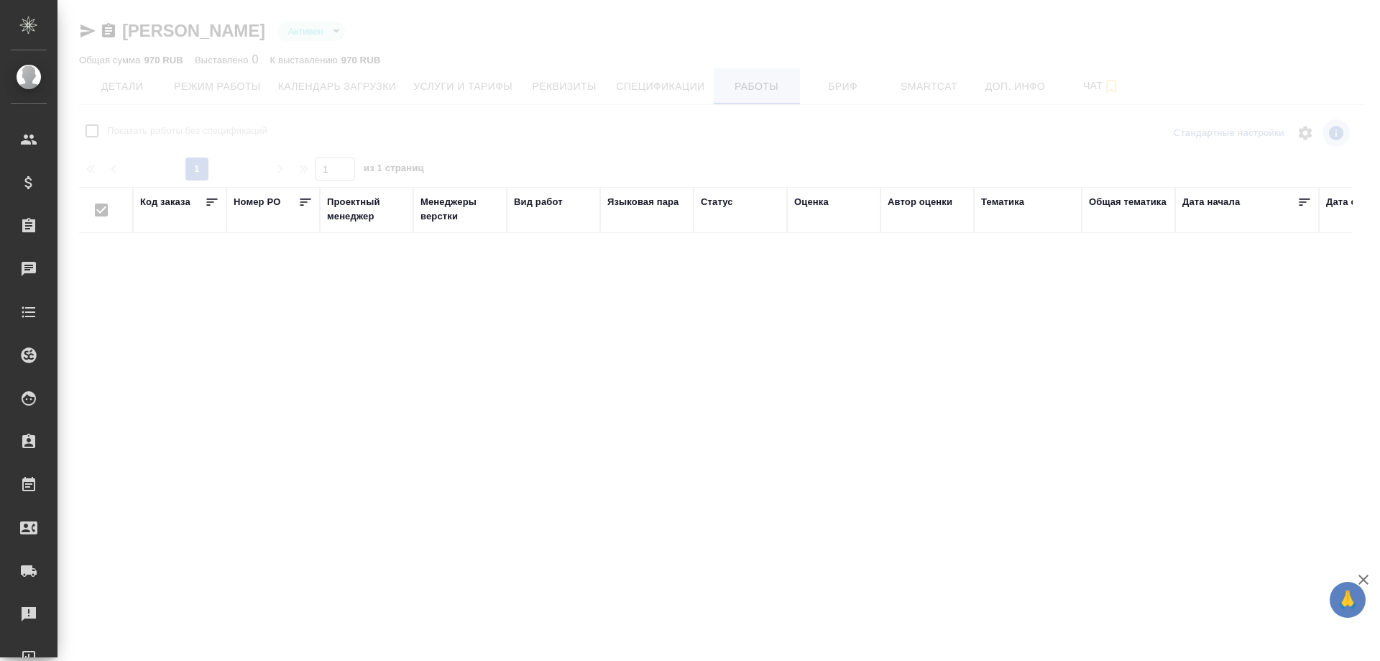
checkbox input "false"
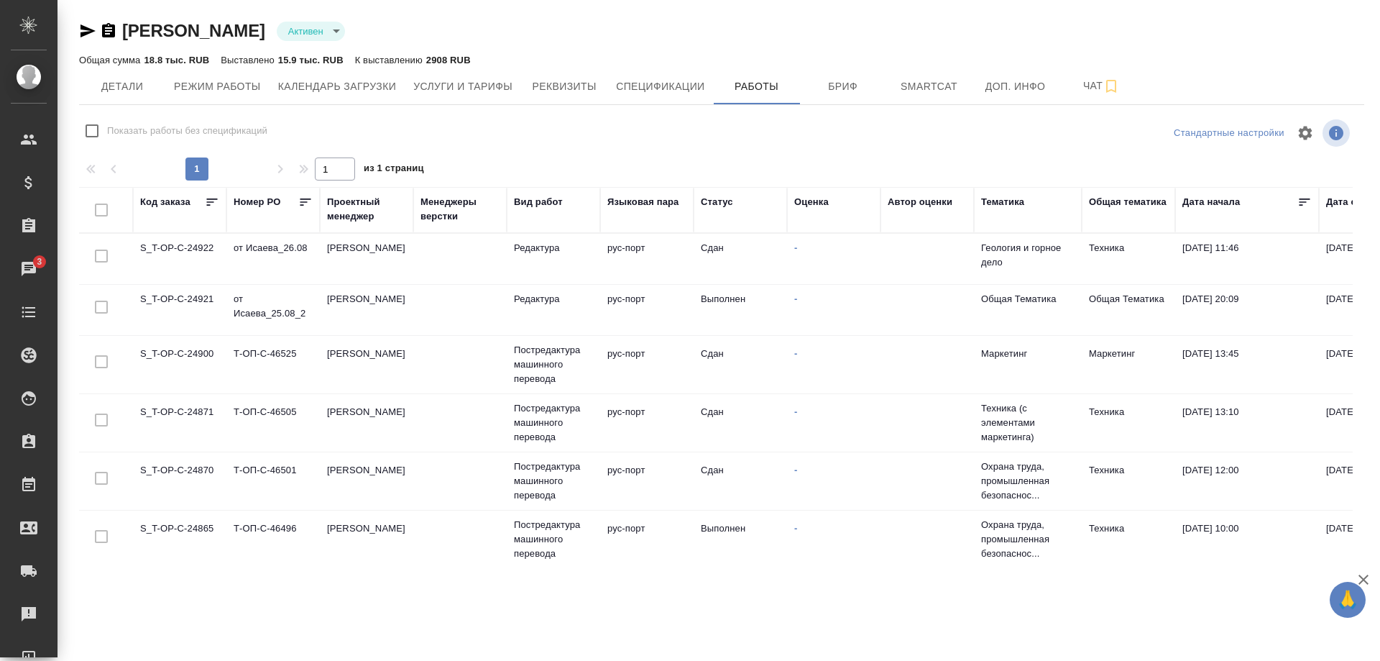
click at [162, 574] on div ".cls-1 fill:#fff; AWATERA Shirina Sabina Клиенты Спецификации Заказы 3 Чаты Tod…" at bounding box center [690, 330] width 1380 height 661
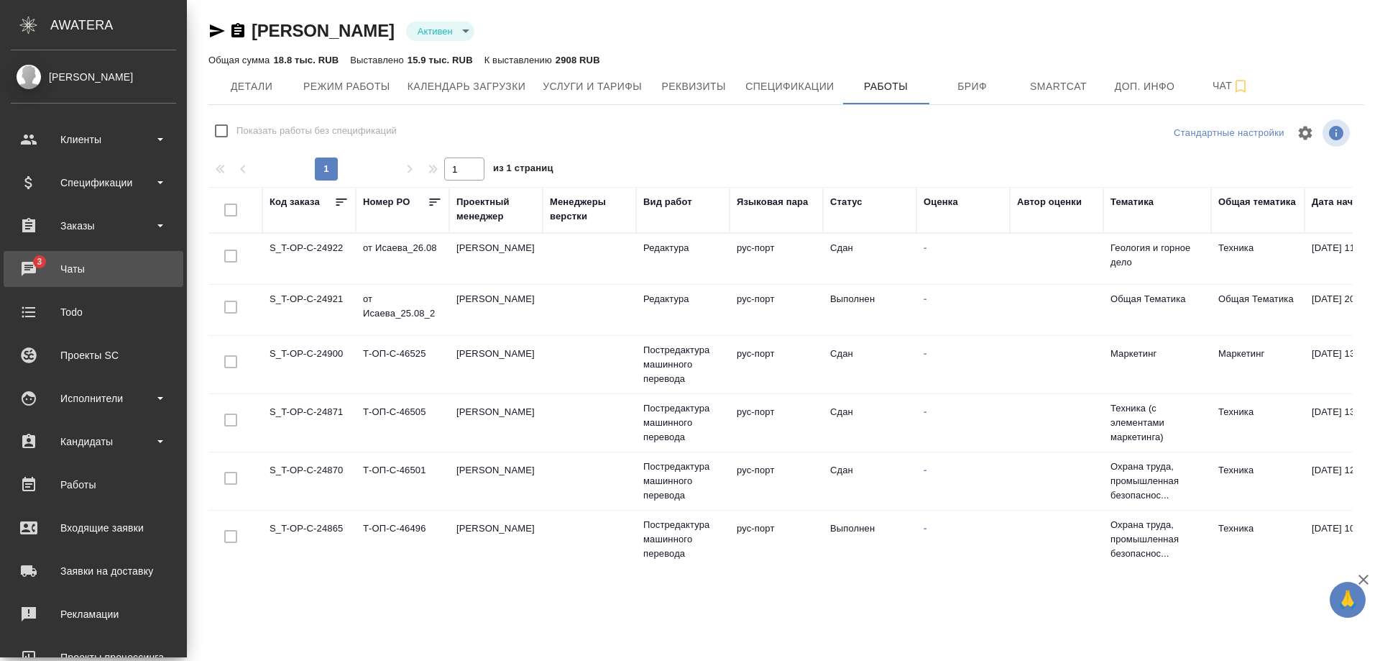
click at [17, 263] on div "Чаты" at bounding box center [93, 269] width 165 height 22
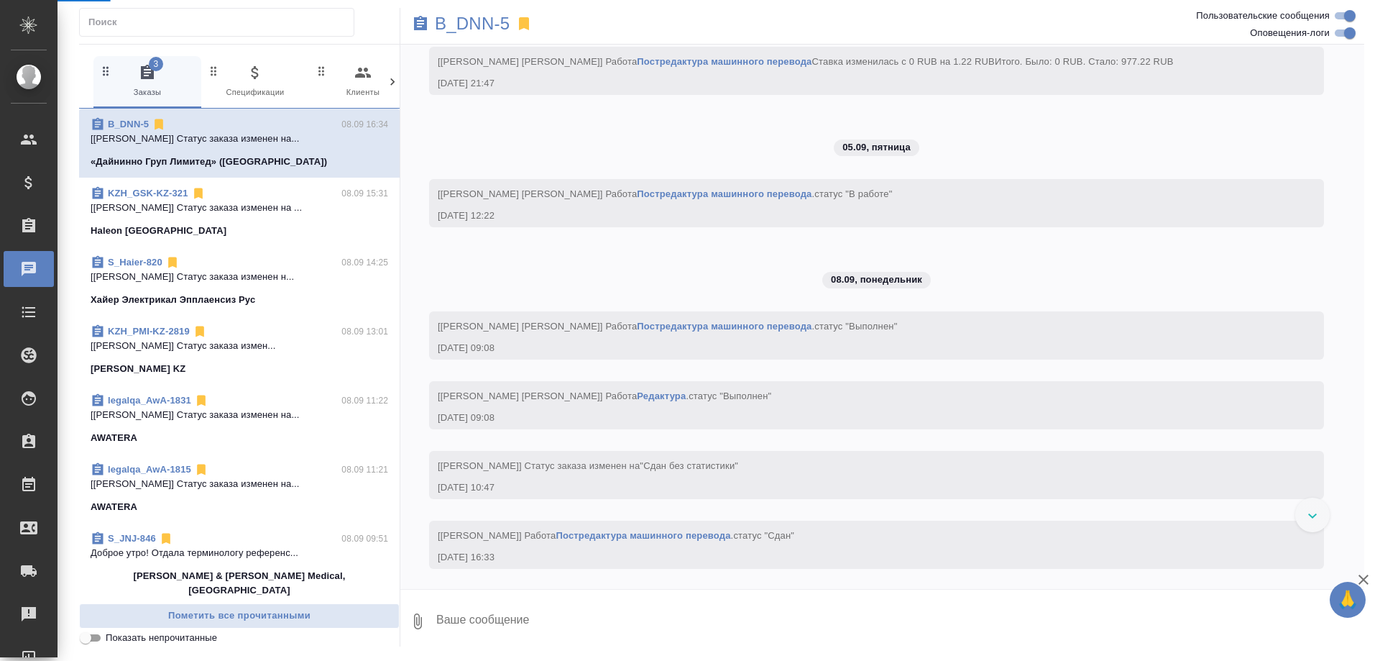
scroll to position [6588, 0]
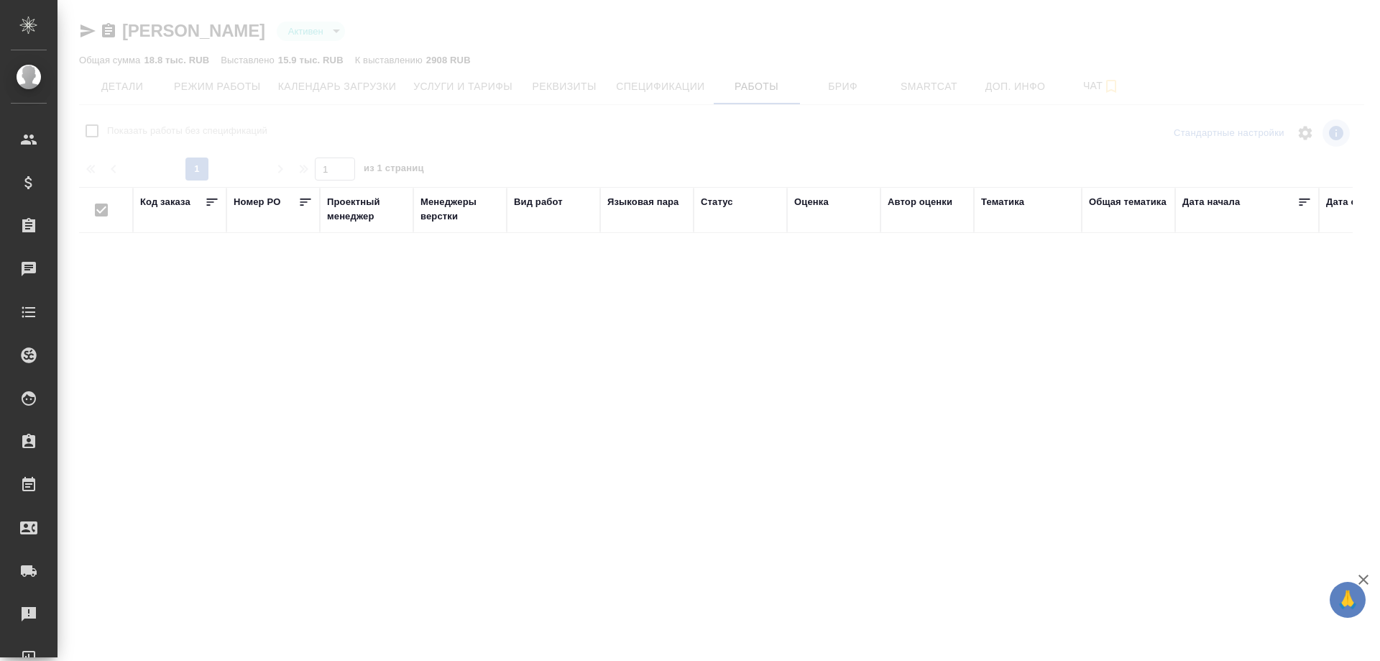
checkbox input "false"
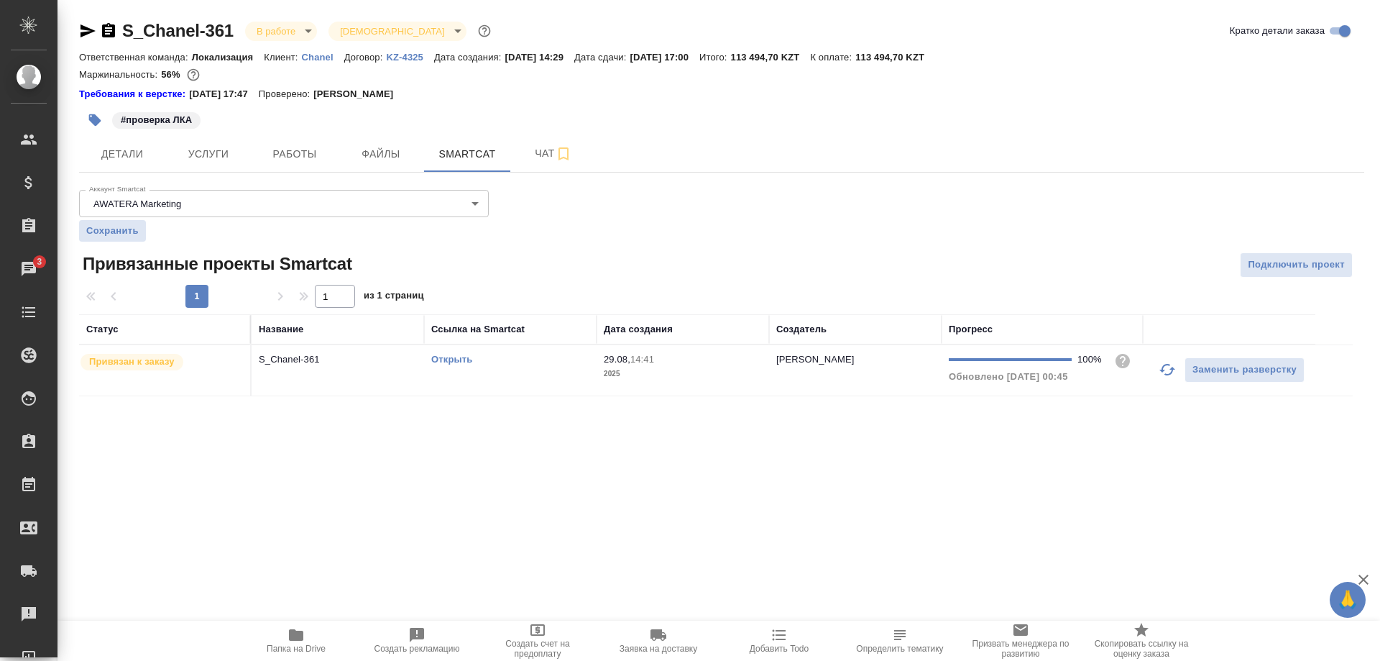
click at [437, 359] on link "Открыть" at bounding box center [451, 359] width 41 height 11
click at [439, 357] on link "Открыть" at bounding box center [451, 359] width 41 height 11
